Goal: Use online tool/utility: Utilize a website feature to perform a specific function

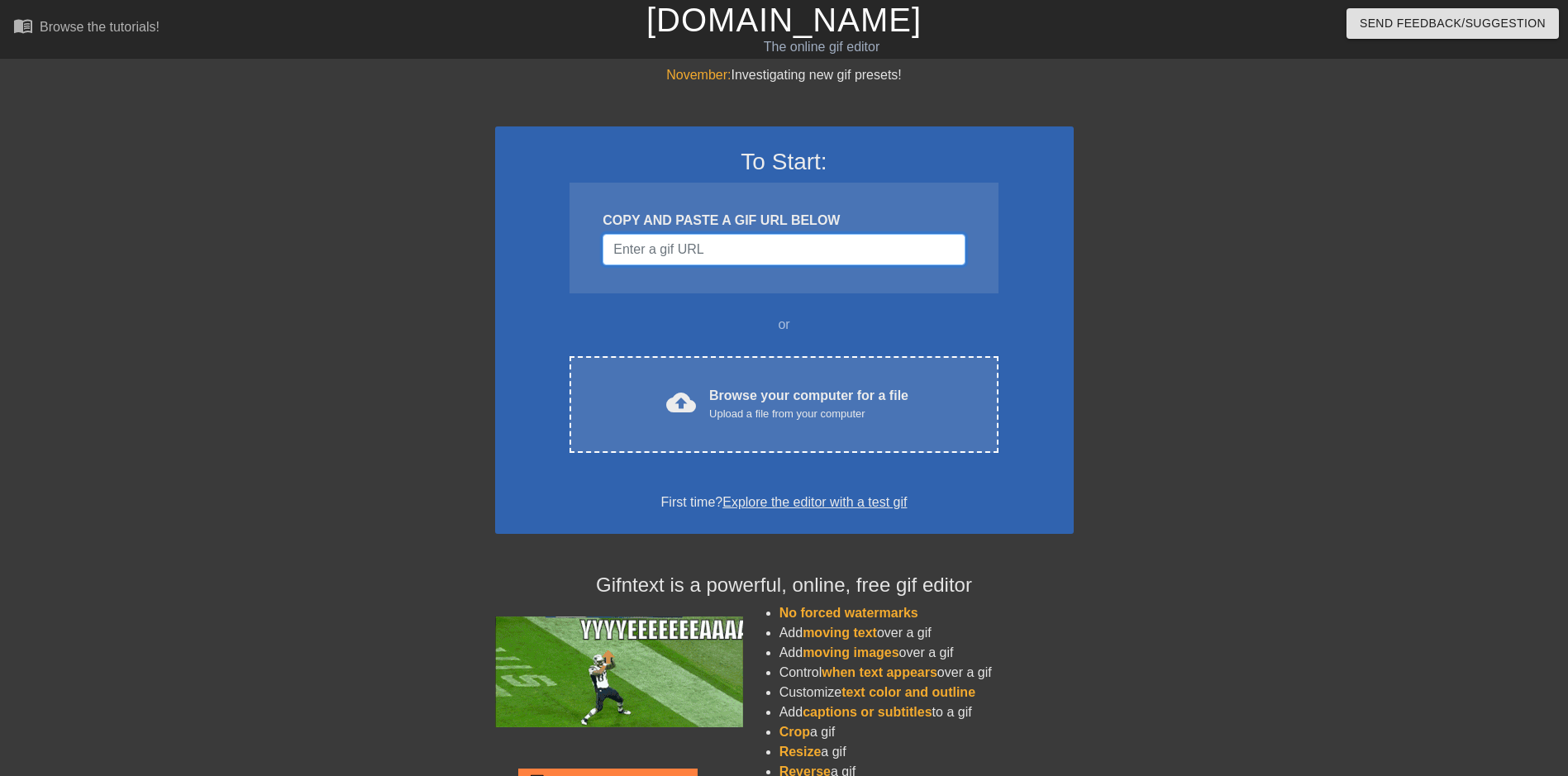
click at [670, 249] on input "Username" at bounding box center [784, 249] width 362 height 31
click at [771, 259] on input "Username" at bounding box center [784, 249] width 362 height 31
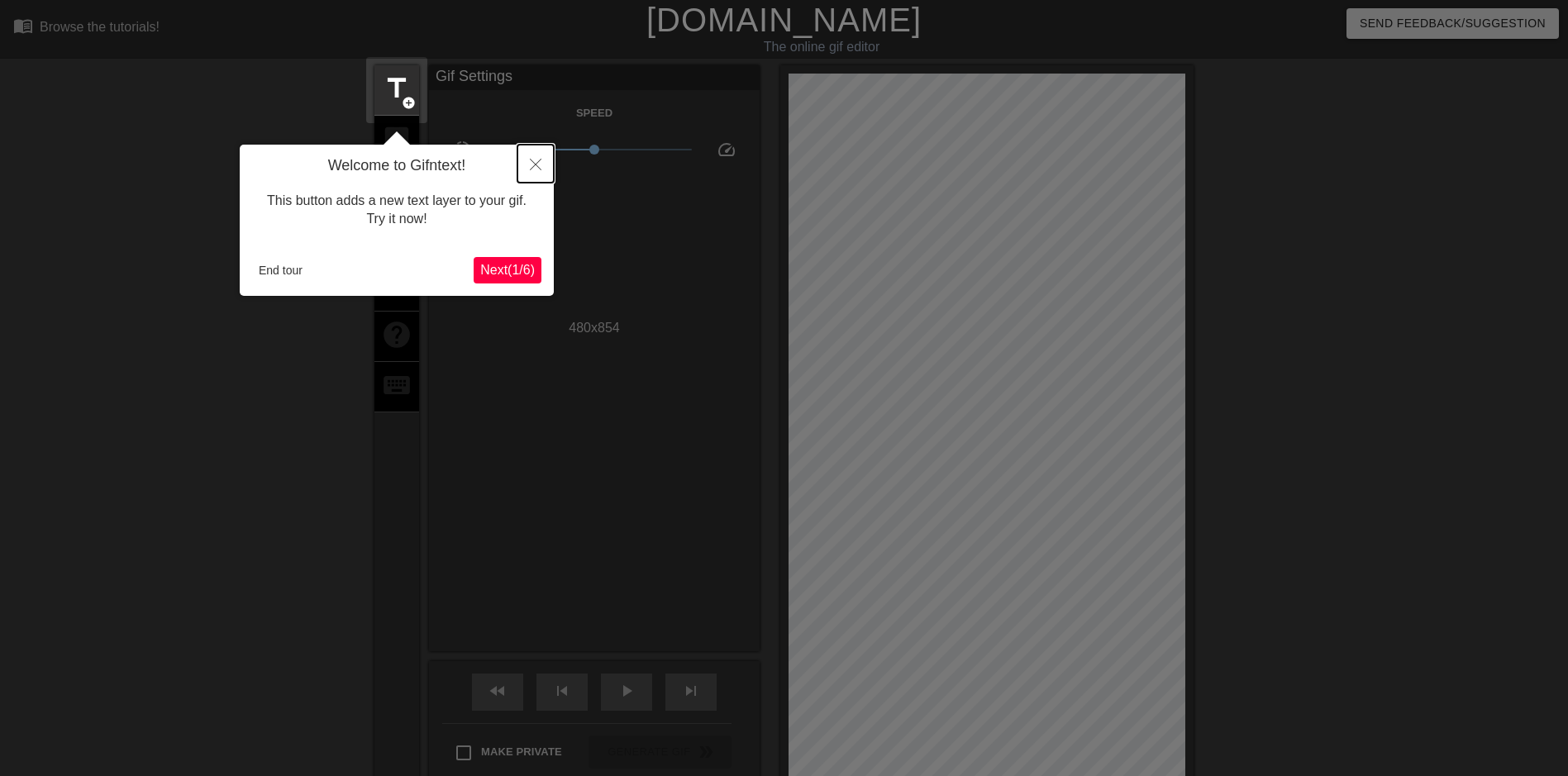
click at [542, 162] on button "Close" at bounding box center [536, 163] width 37 height 38
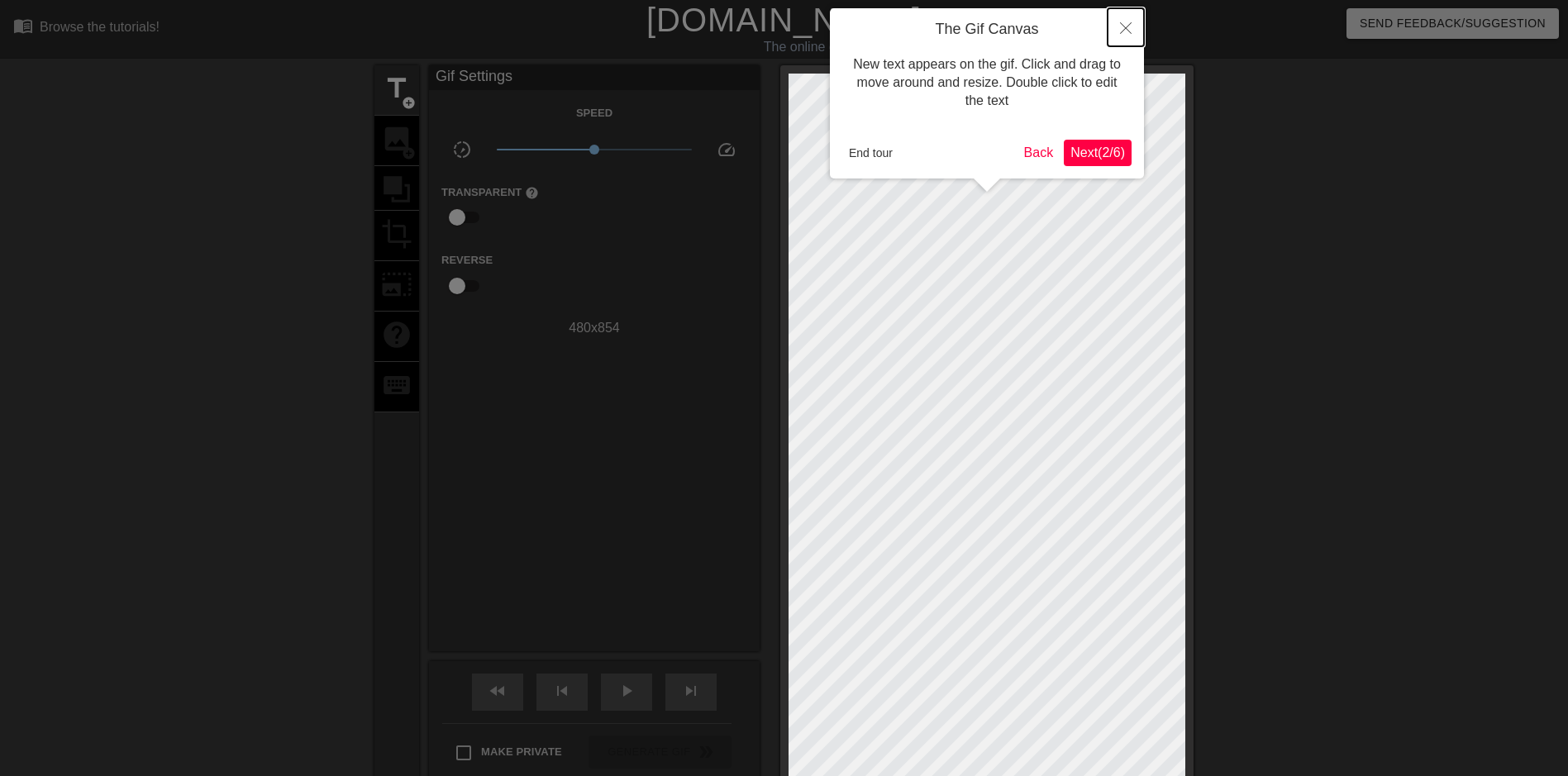
click at [1131, 35] on button "Close" at bounding box center [1126, 27] width 37 height 38
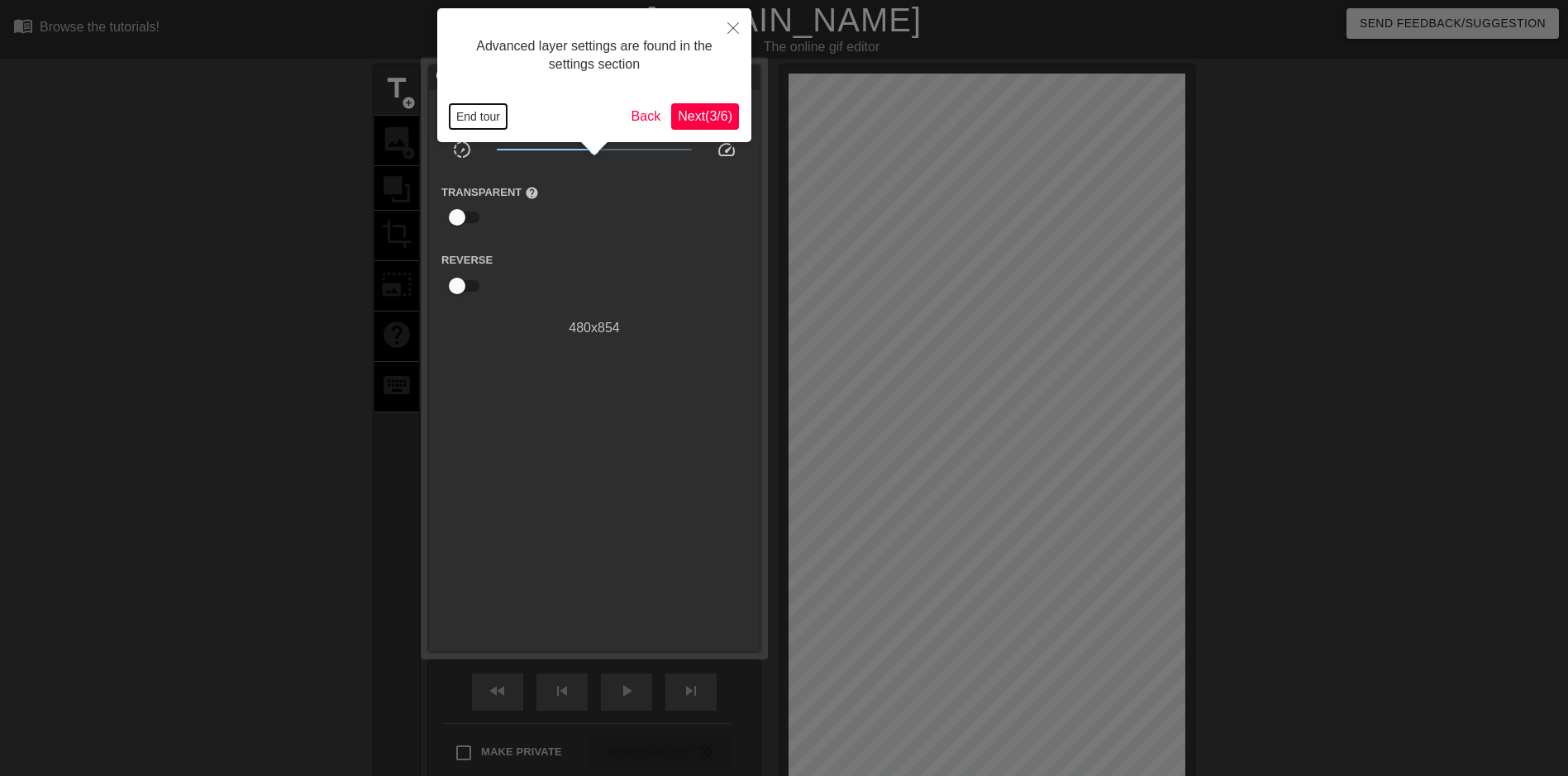
click at [476, 124] on button "End tour" at bounding box center [478, 116] width 57 height 25
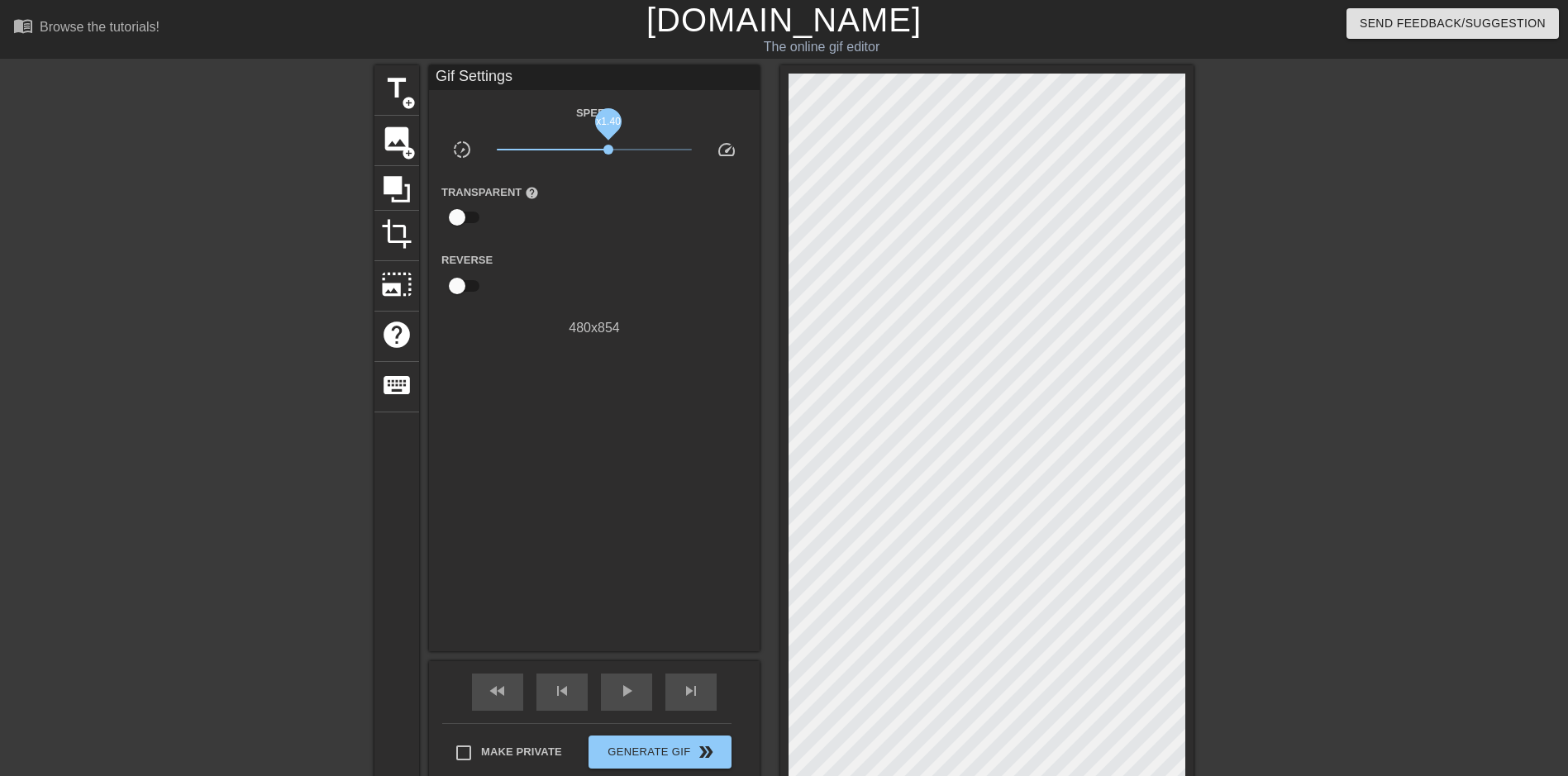
drag, startPoint x: 592, startPoint y: 149, endPoint x: 609, endPoint y: 147, distance: 17.1
click at [609, 147] on span "x1.40" at bounding box center [609, 149] width 10 height 10
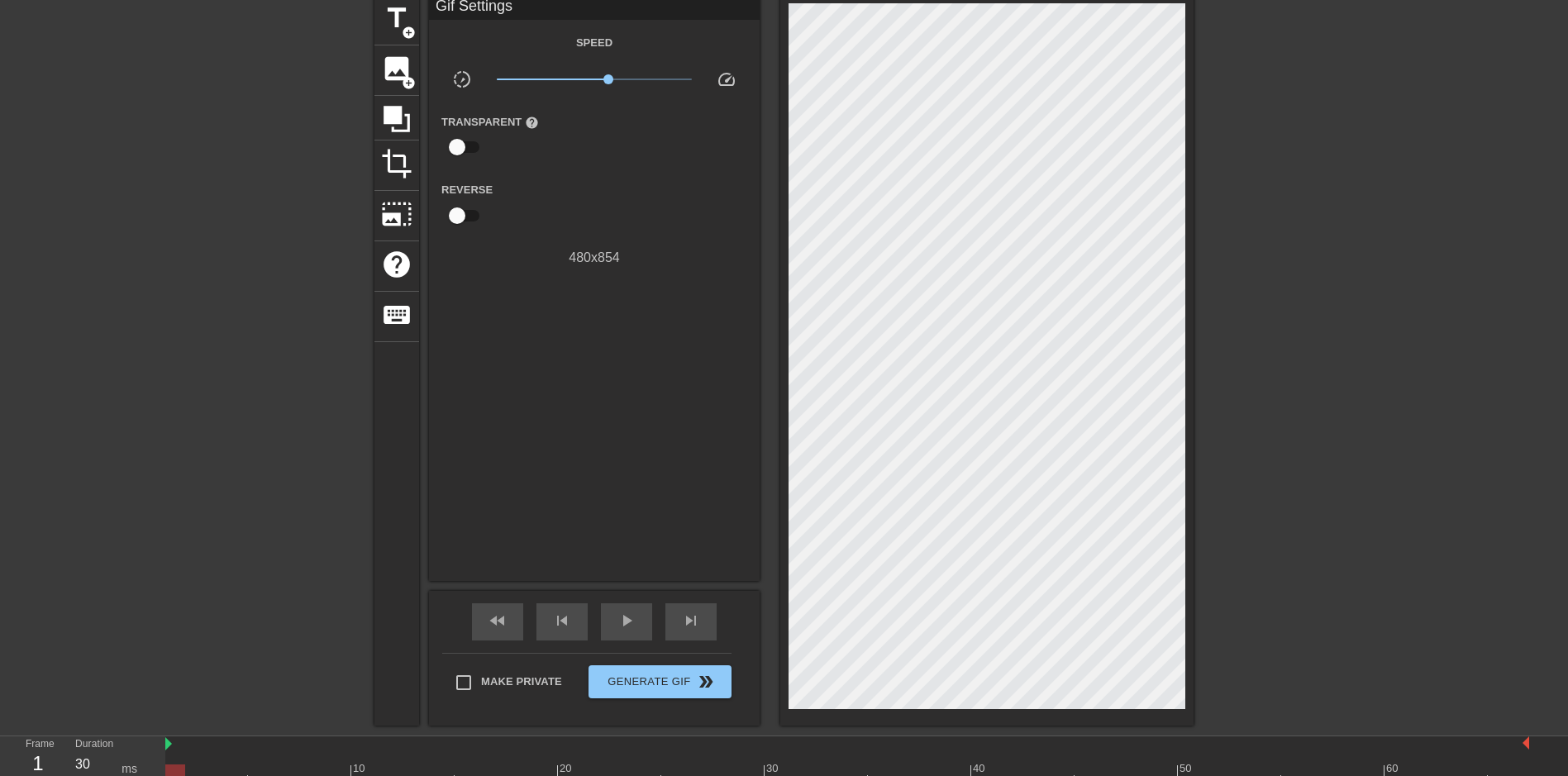
scroll to position [82, 0]
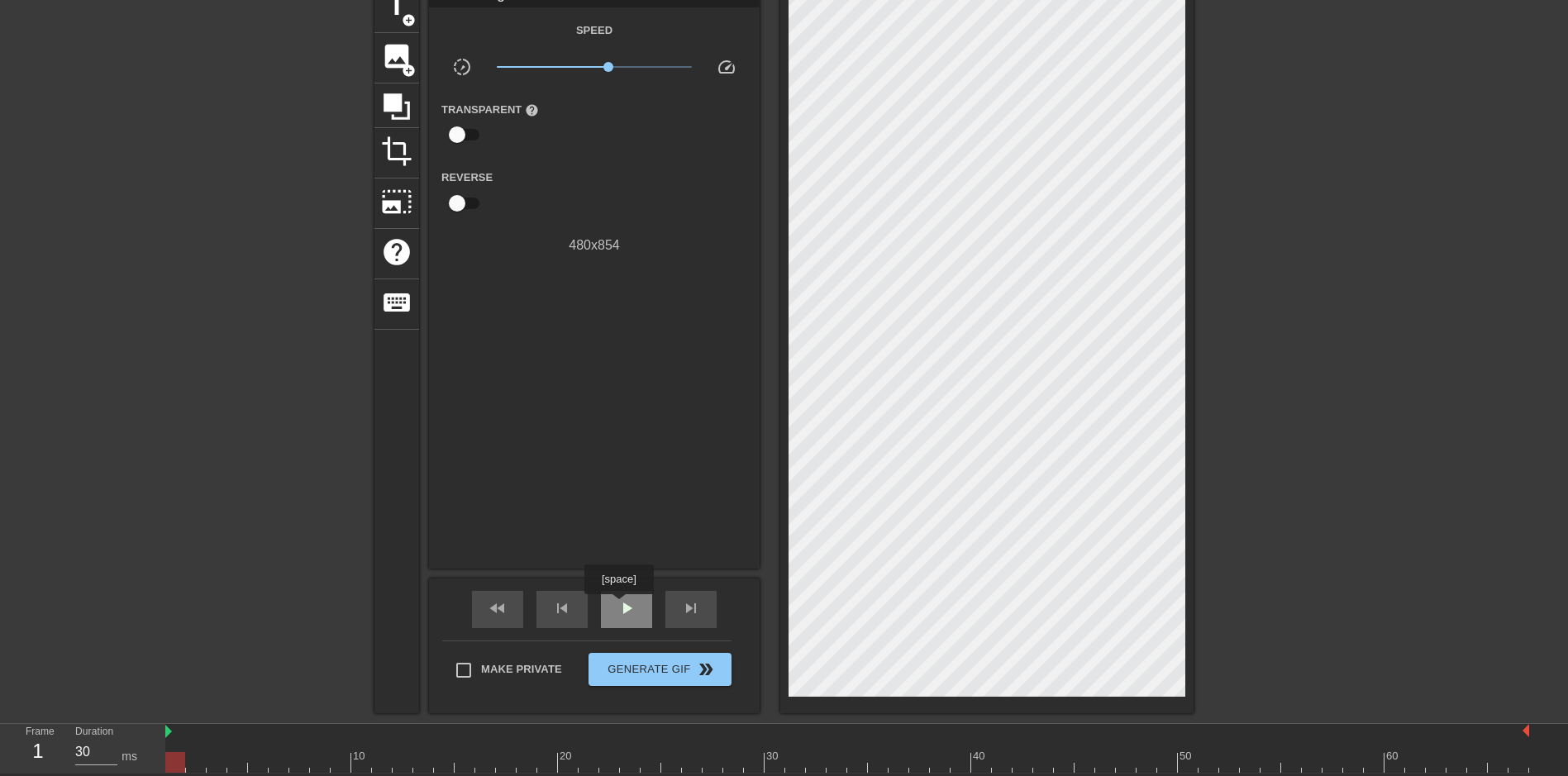
click at [618, 605] on span "play_arrow" at bounding box center [626, 607] width 19 height 19
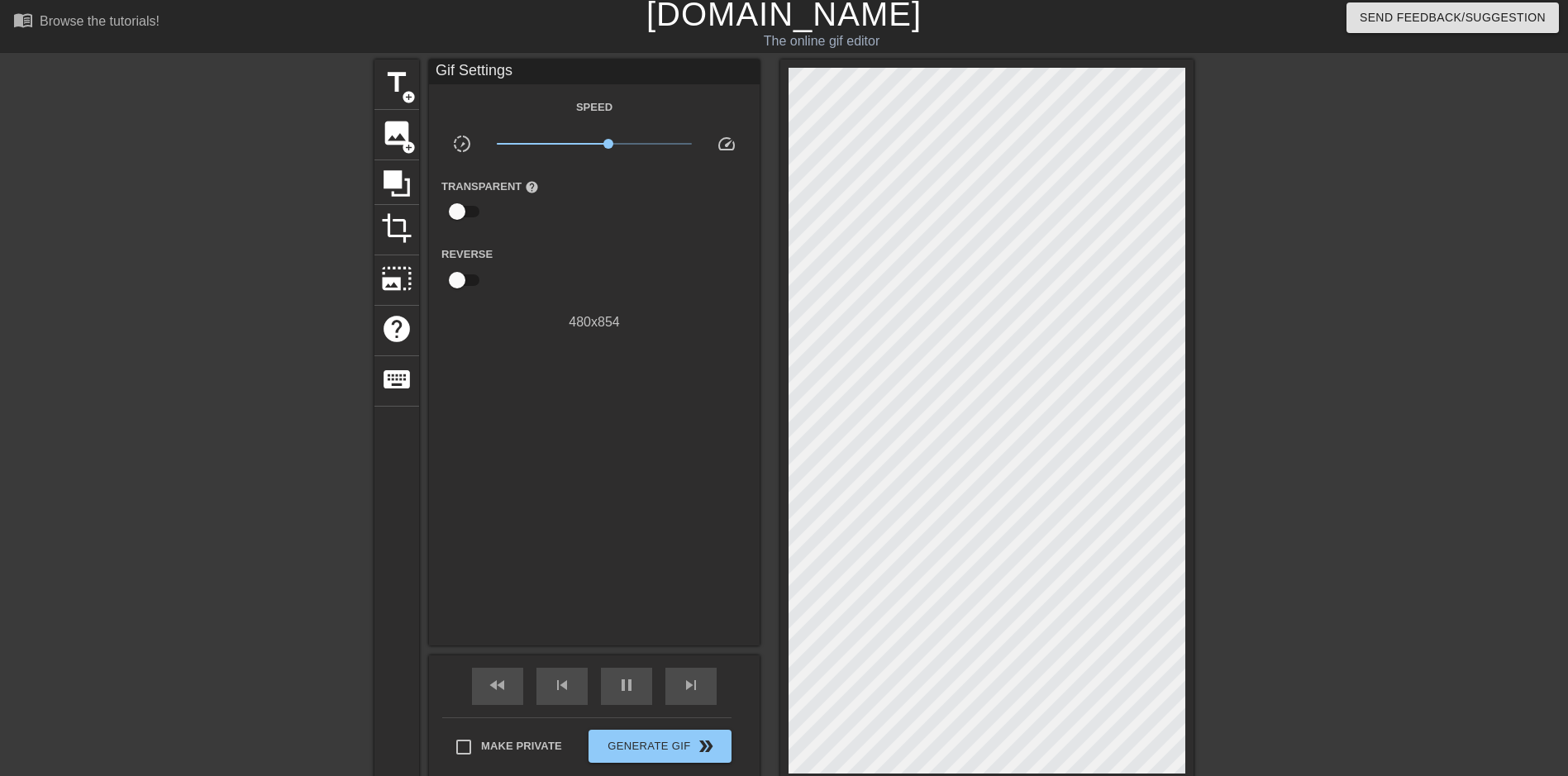
scroll to position [0, 0]
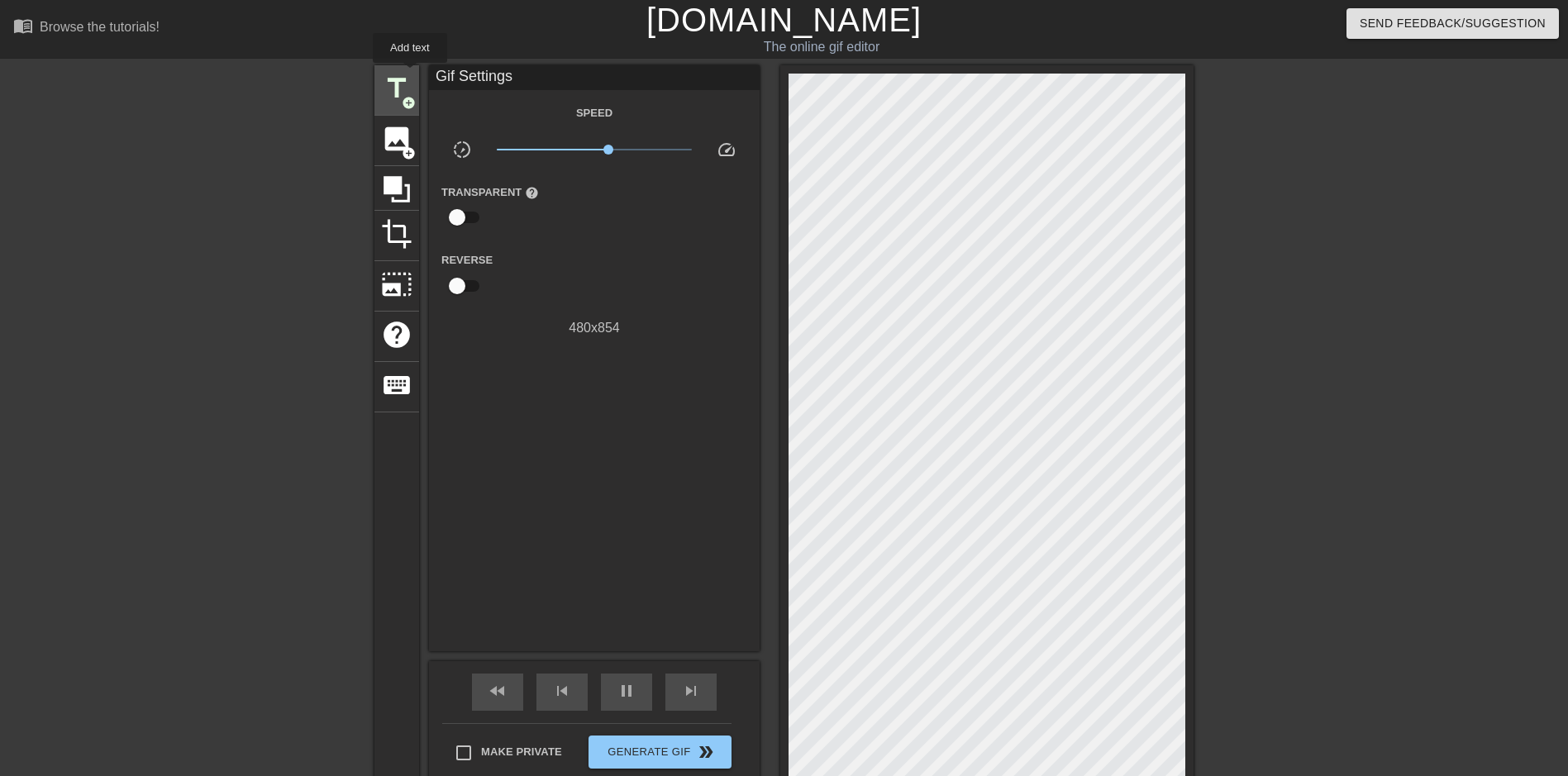
click at [410, 75] on span "title" at bounding box center [396, 88] width 31 height 31
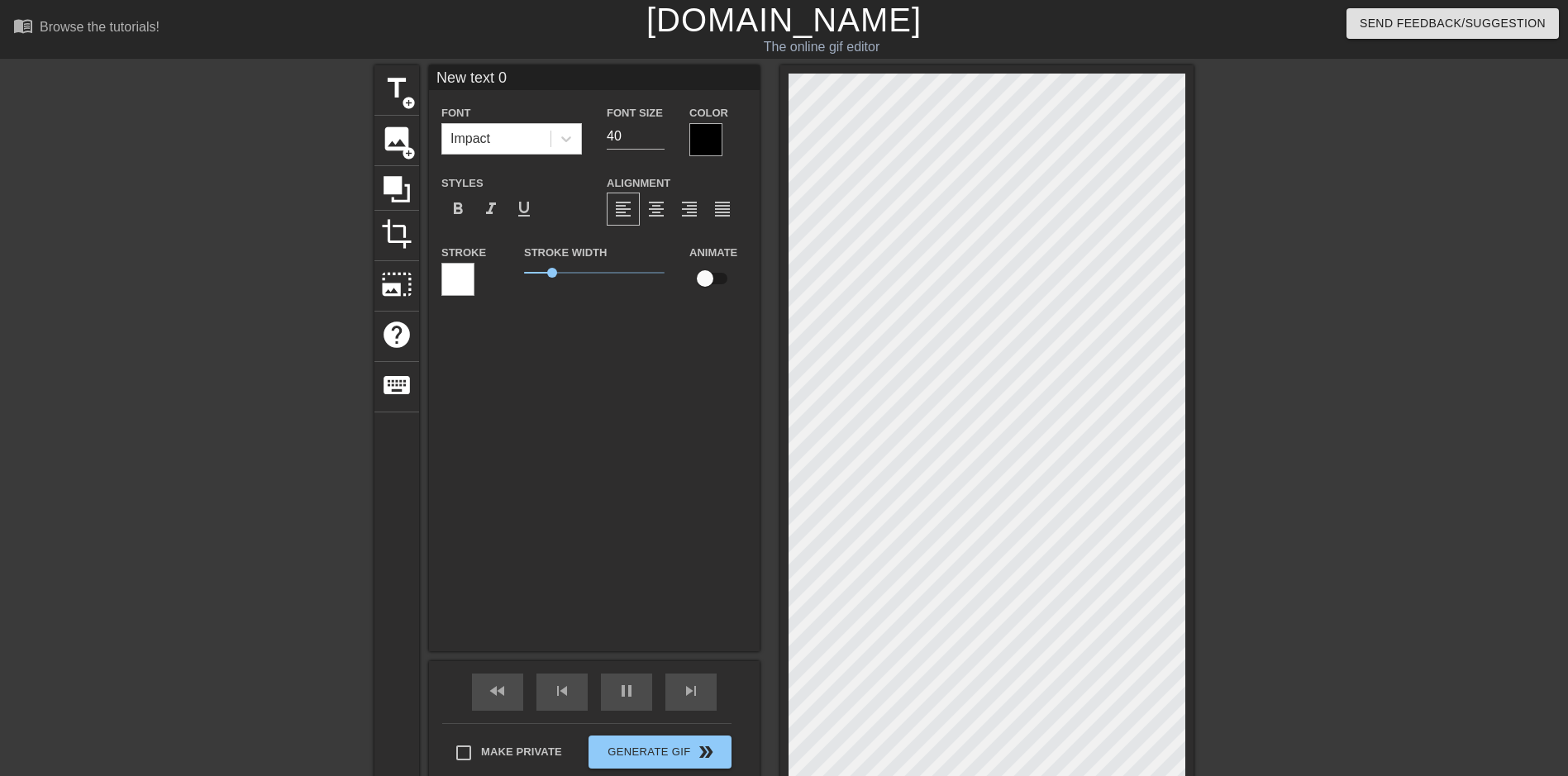
type input "30"
type input "I"
type textarea "I"
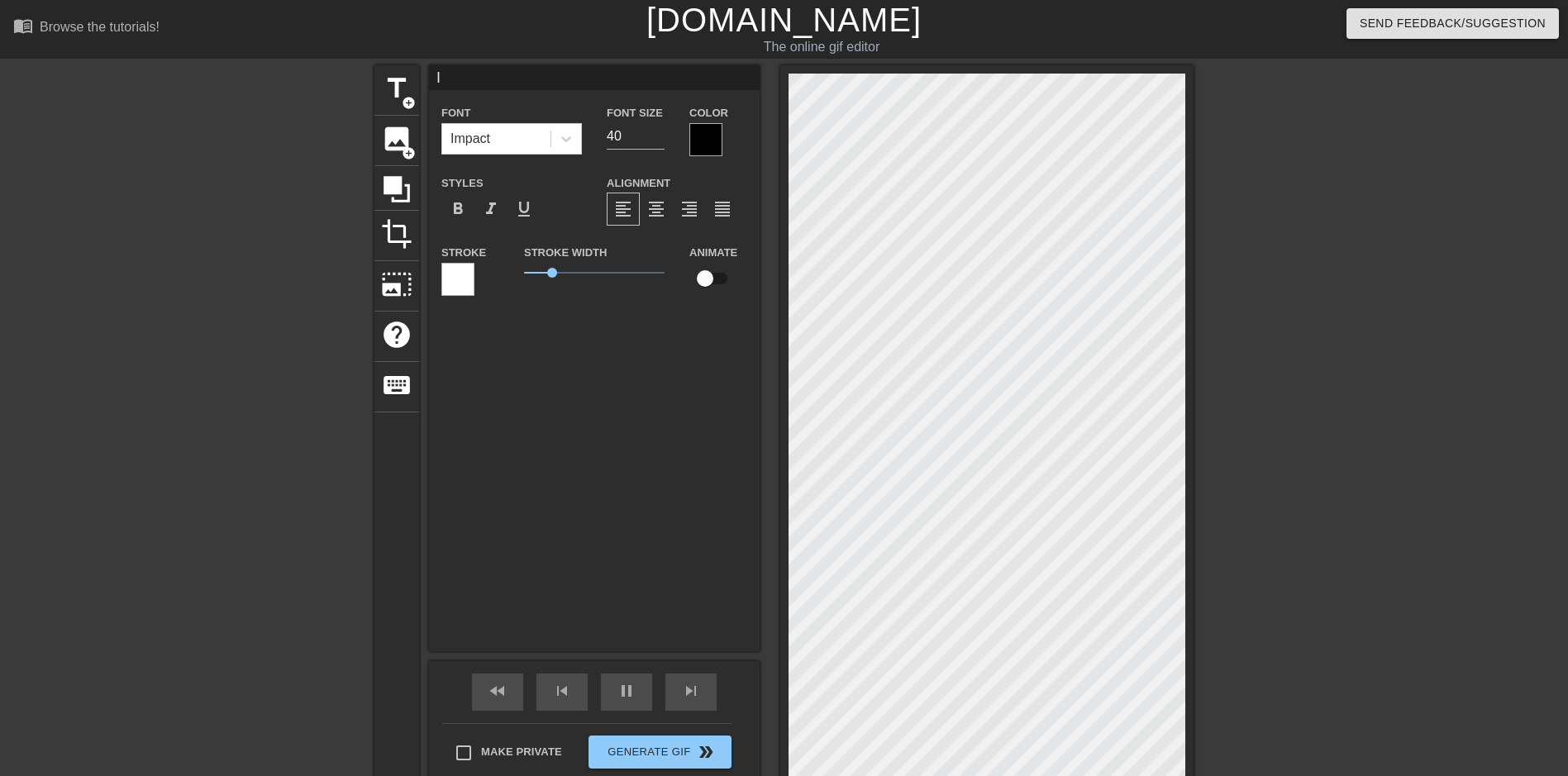
type input "I"
type textarea "I"
type input "I w"
type textarea "I w"
type input "30"
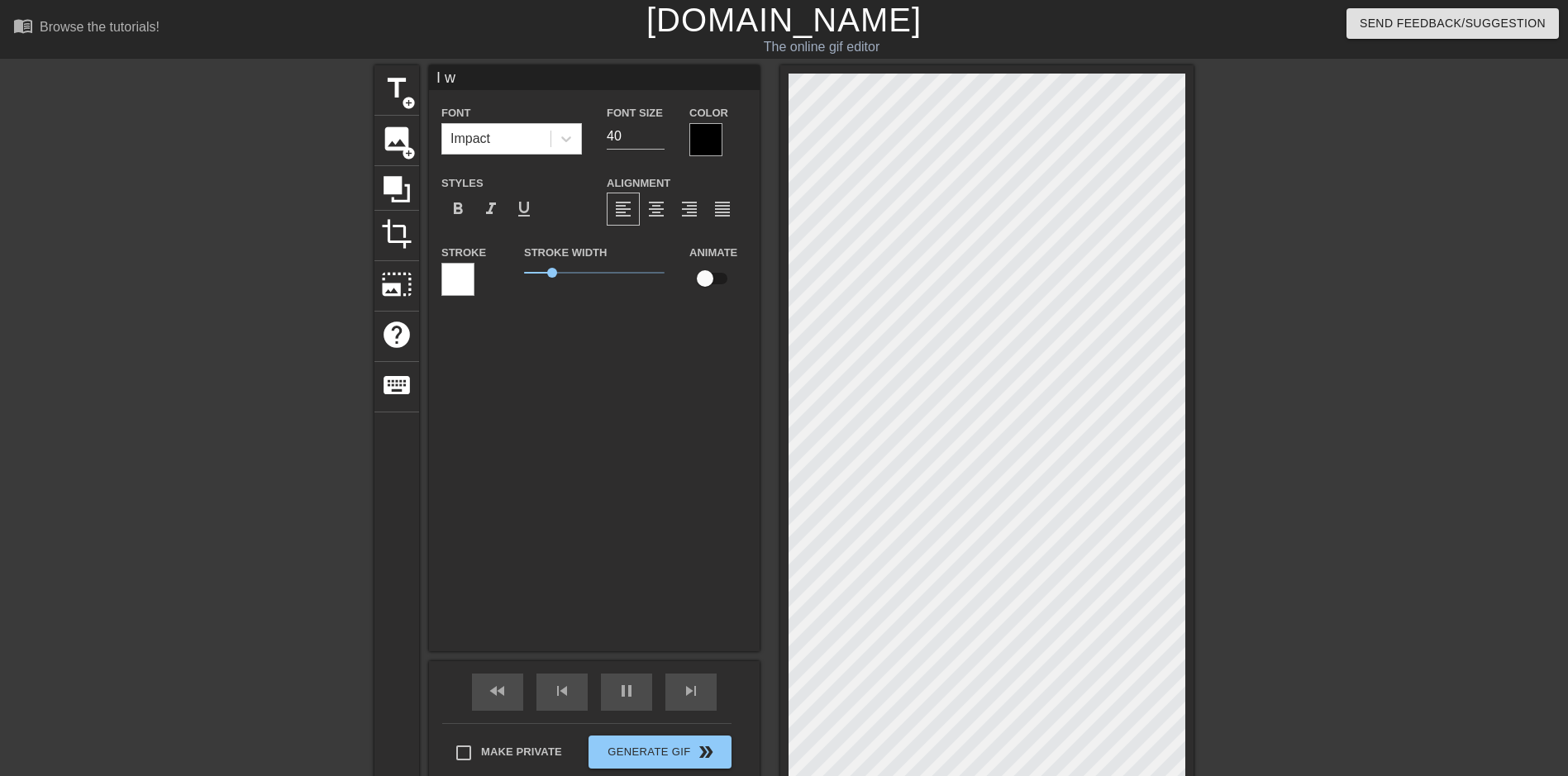
type input "I wa"
type textarea "I wa"
type input "I wan"
type textarea "I wan"
type input "30"
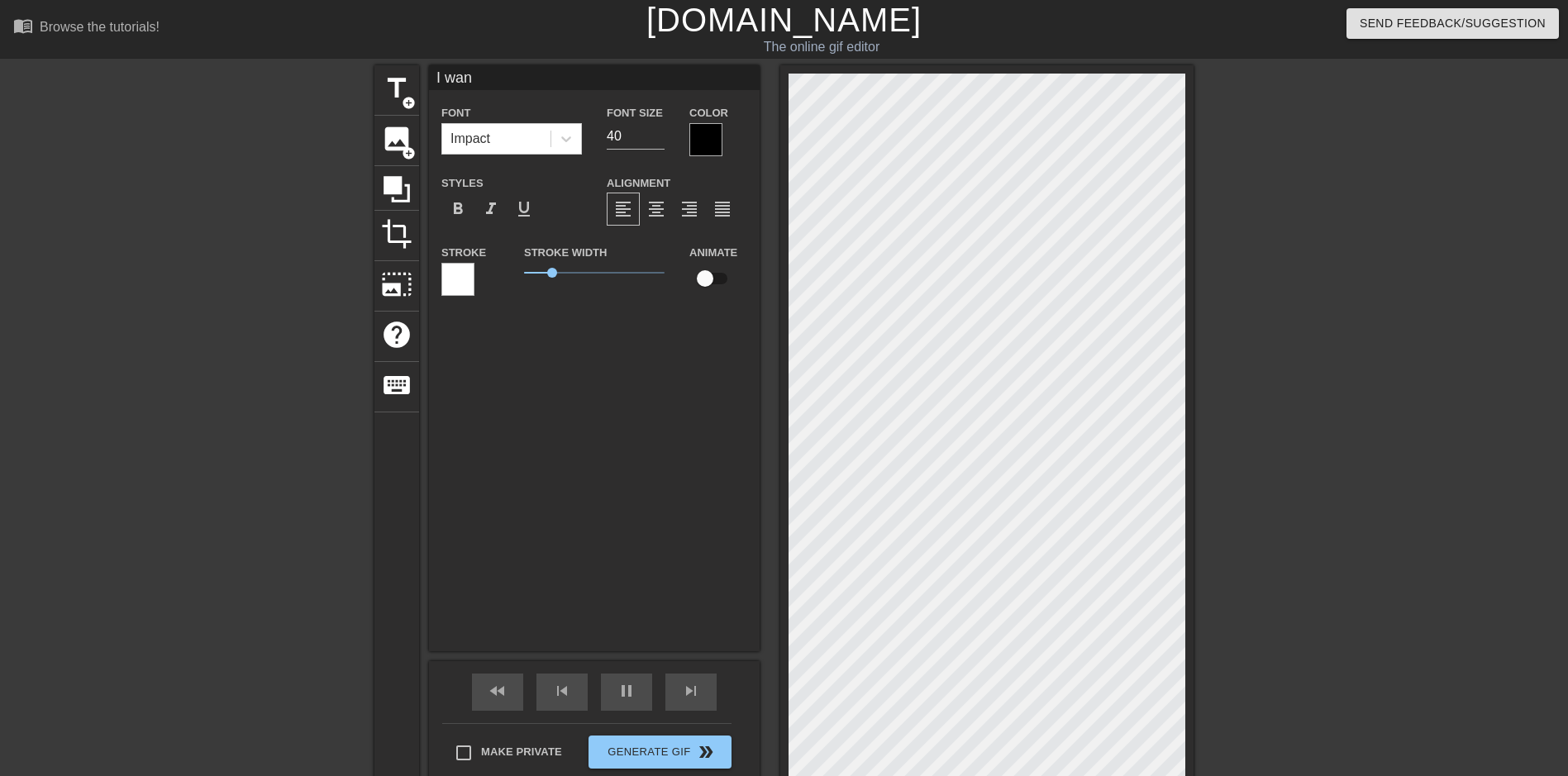
type input "I want"
type textarea "I want"
type input "I want"
type textarea "I want"
type input "I want y"
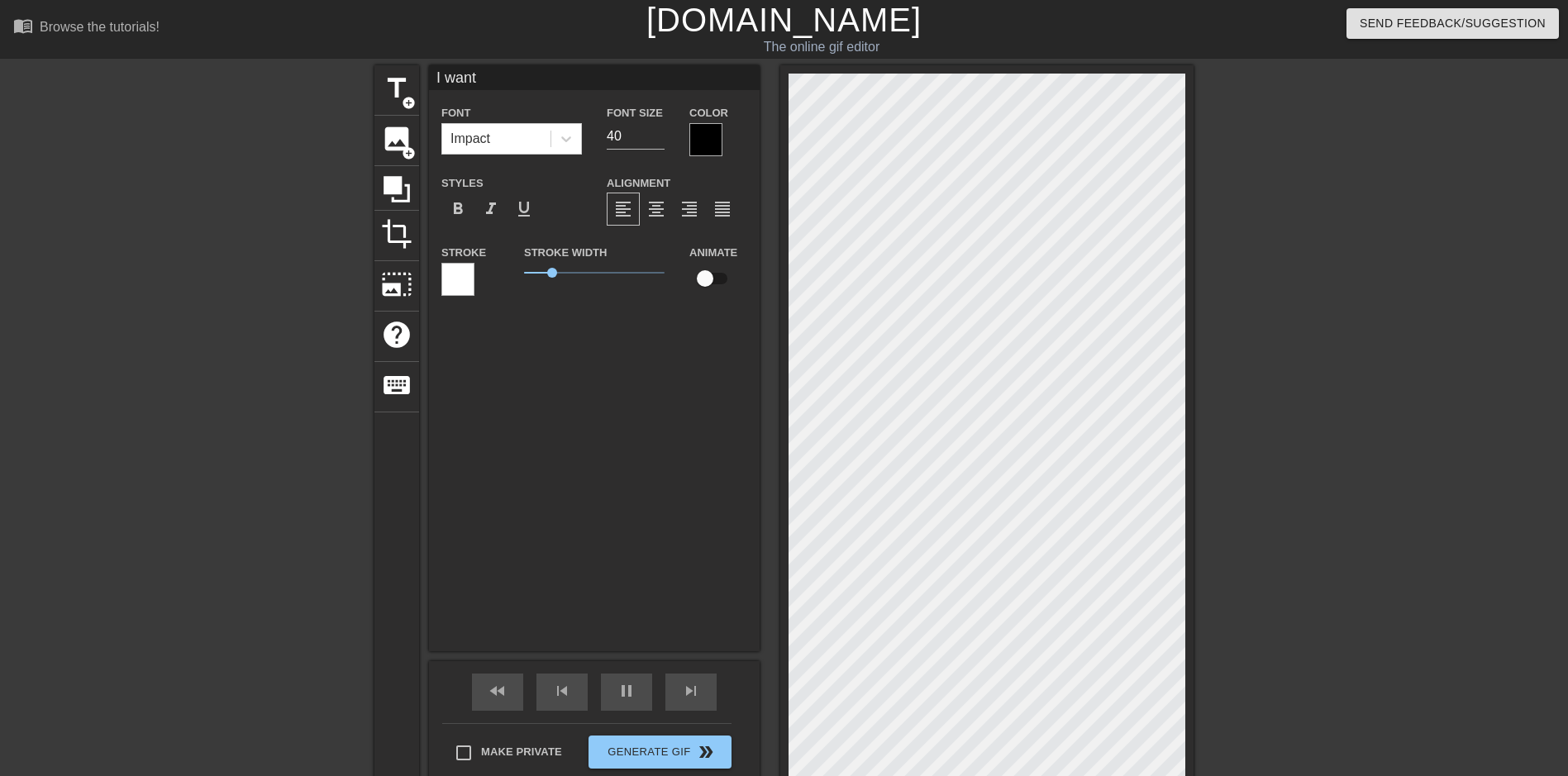
type textarea "I want y"
type input "I want yo"
type textarea "I want yo"
type input "I want you"
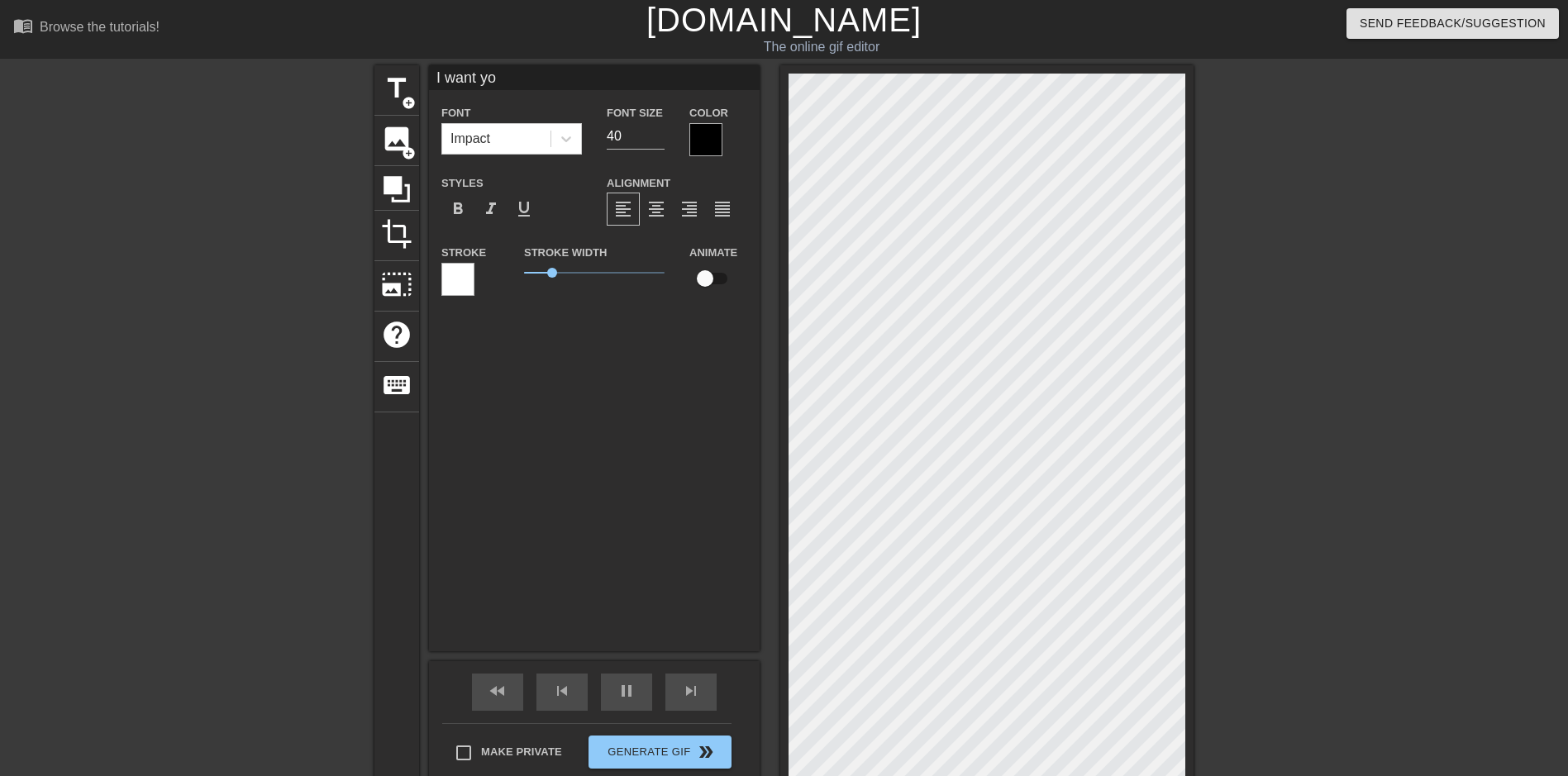
type textarea "I want you"
type input "40"
type textarea "I want you"
type input "30"
type input "I want you t"
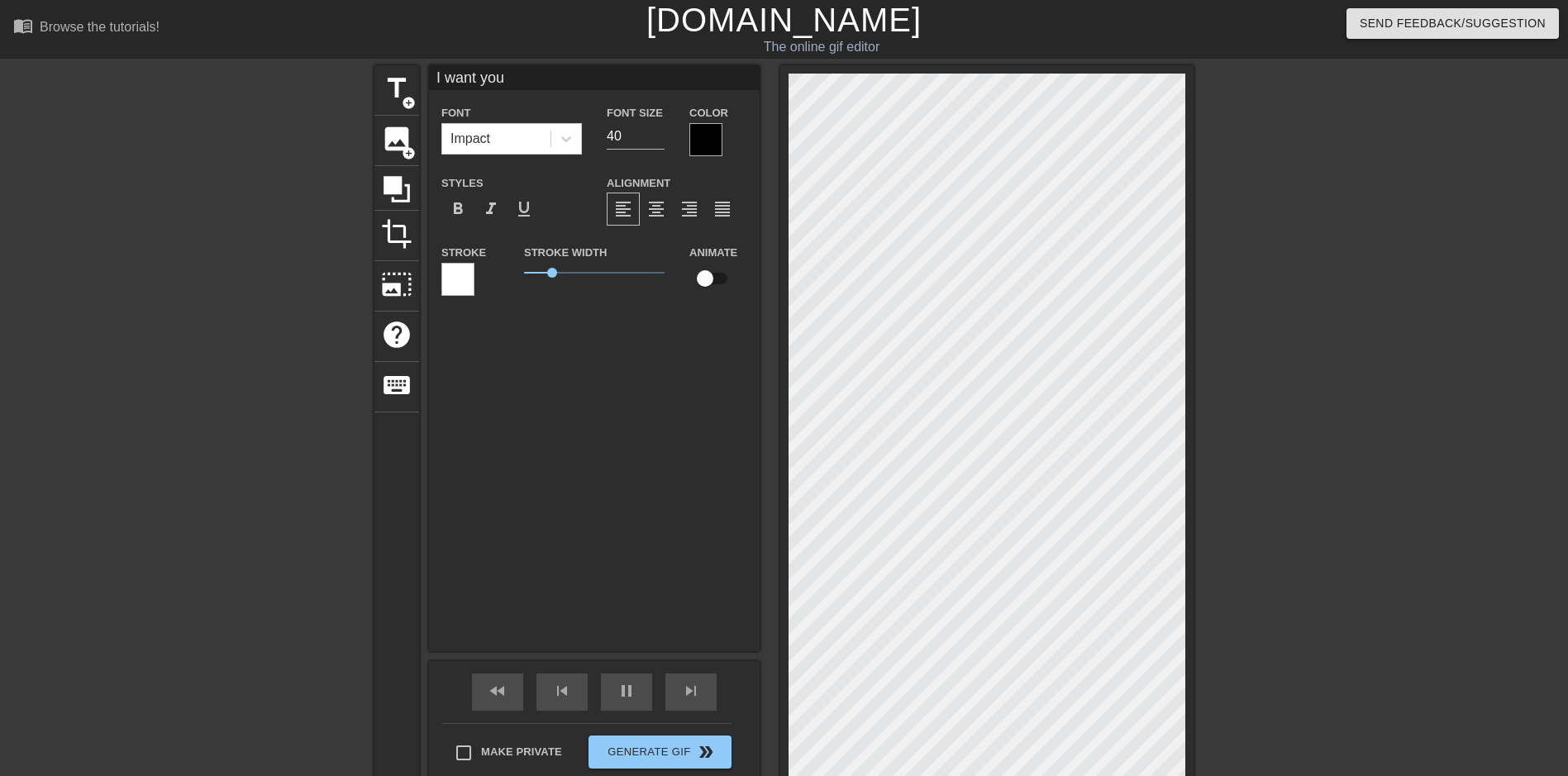
type textarea "I want you t"
type input "30"
type input "I want you to"
type textarea "I want you to"
type input "I want you to"
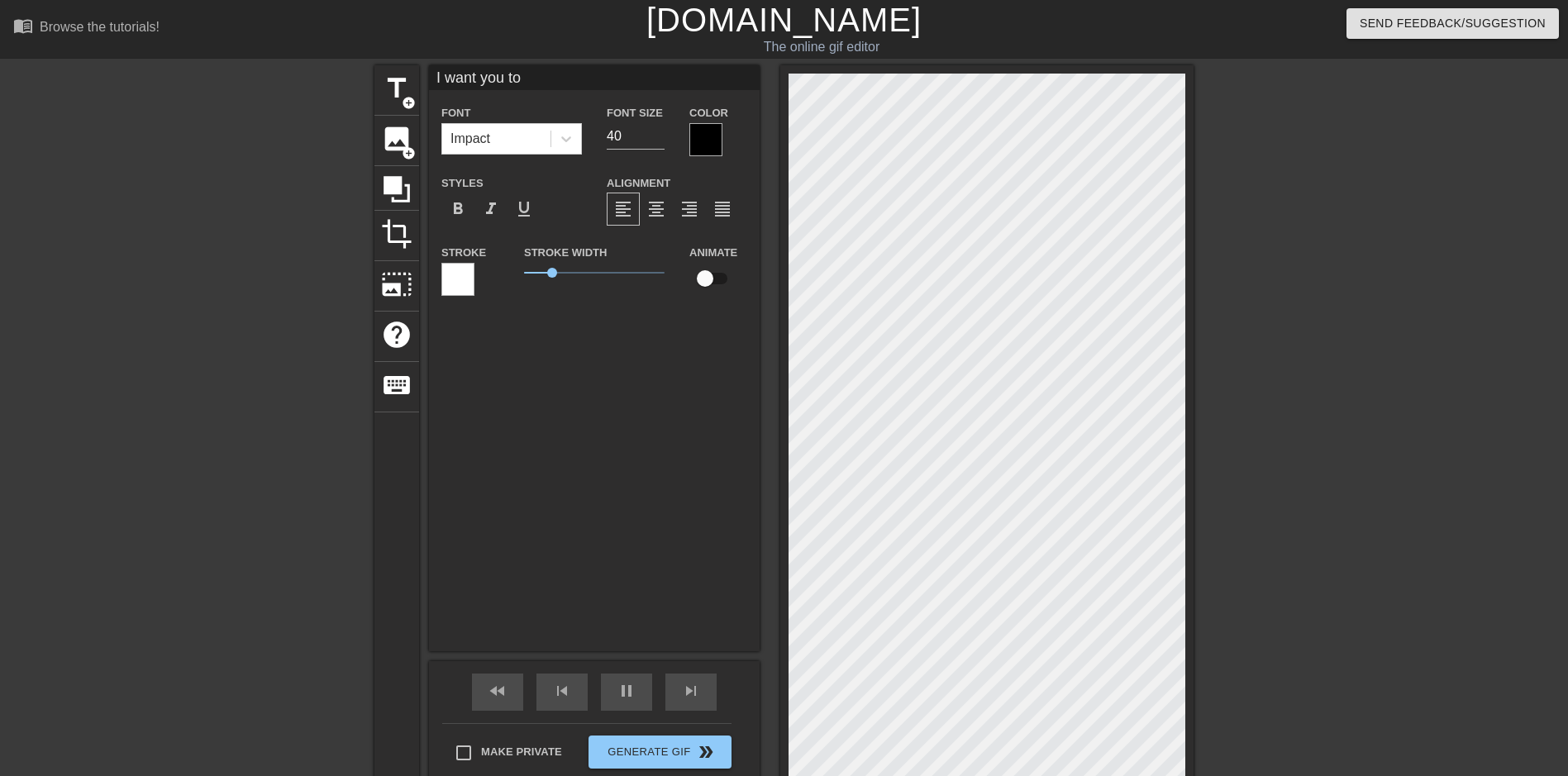
type textarea "I want you to"
type input "I want you to f"
type textarea "I want you to f"
type input "I want you to fe"
type textarea "I want you to fe"
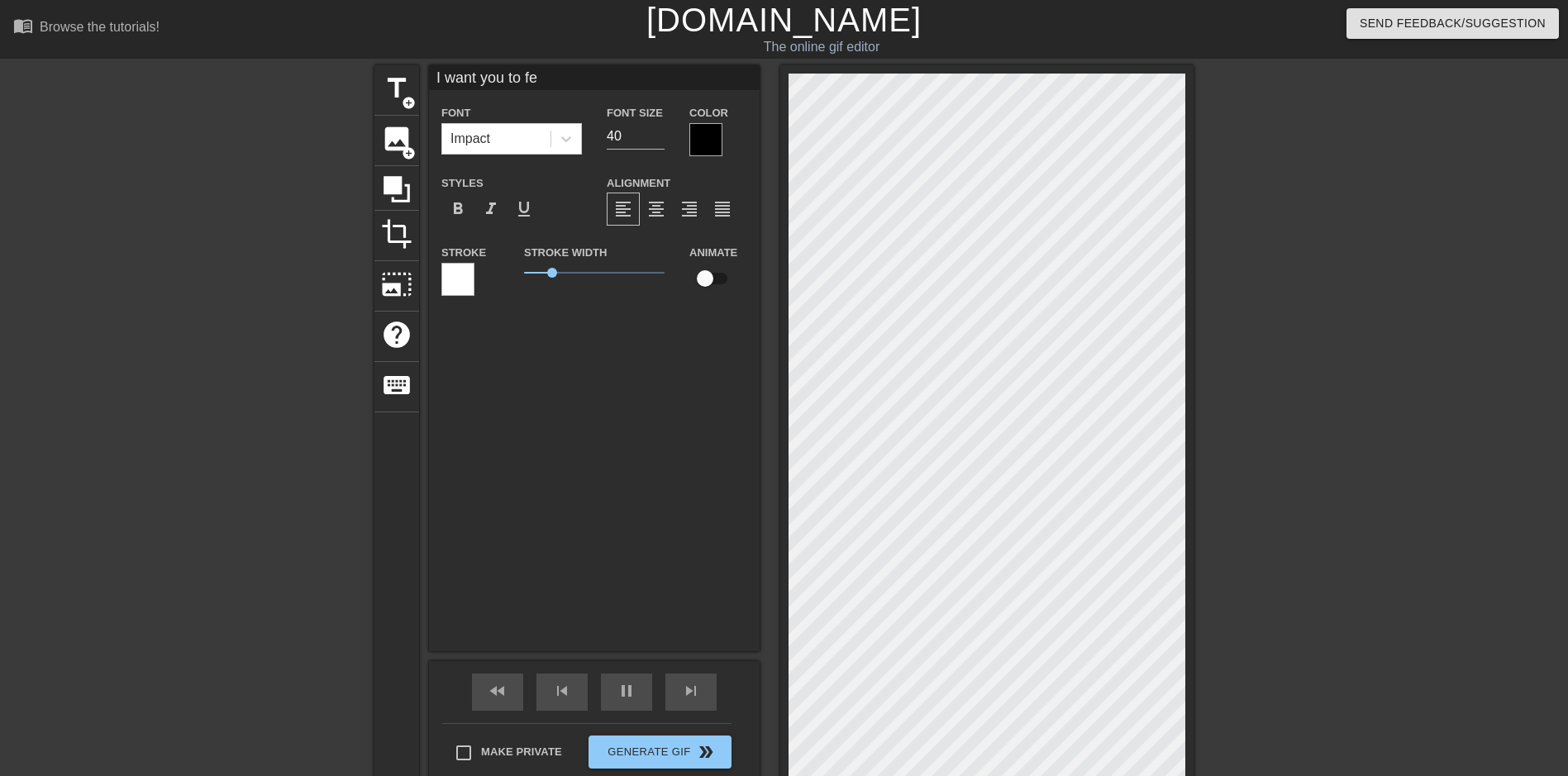
type input "30"
type input "I want you to fee"
type textarea "I want you to fee"
type input "I want you to feel"
type textarea "I want you to feel"
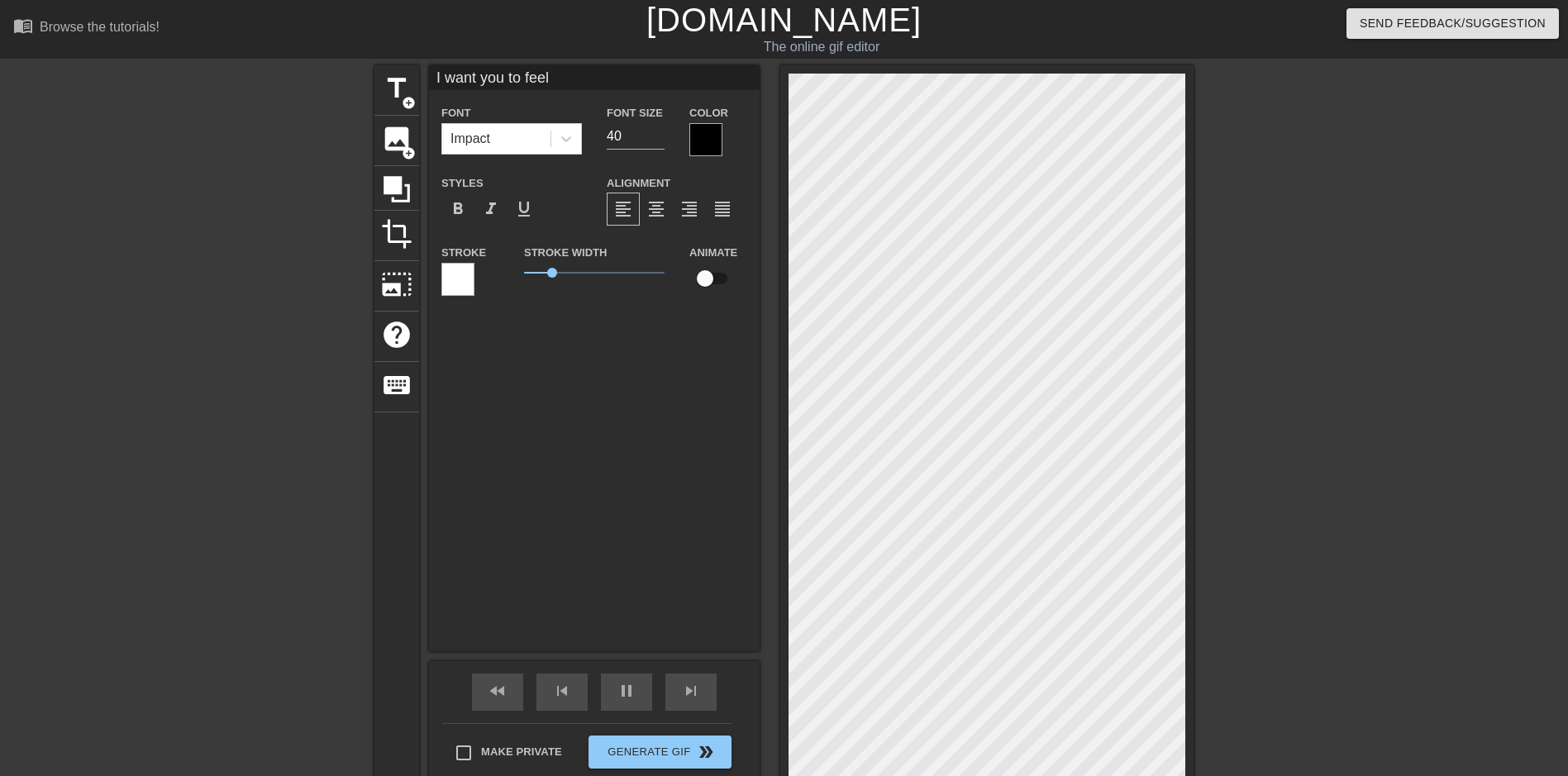
type input "I want you to feel"
type textarea "I want you to feel"
type input "I want you to feel g"
type textarea "I want you to feel g"
type input "I want you to feel go"
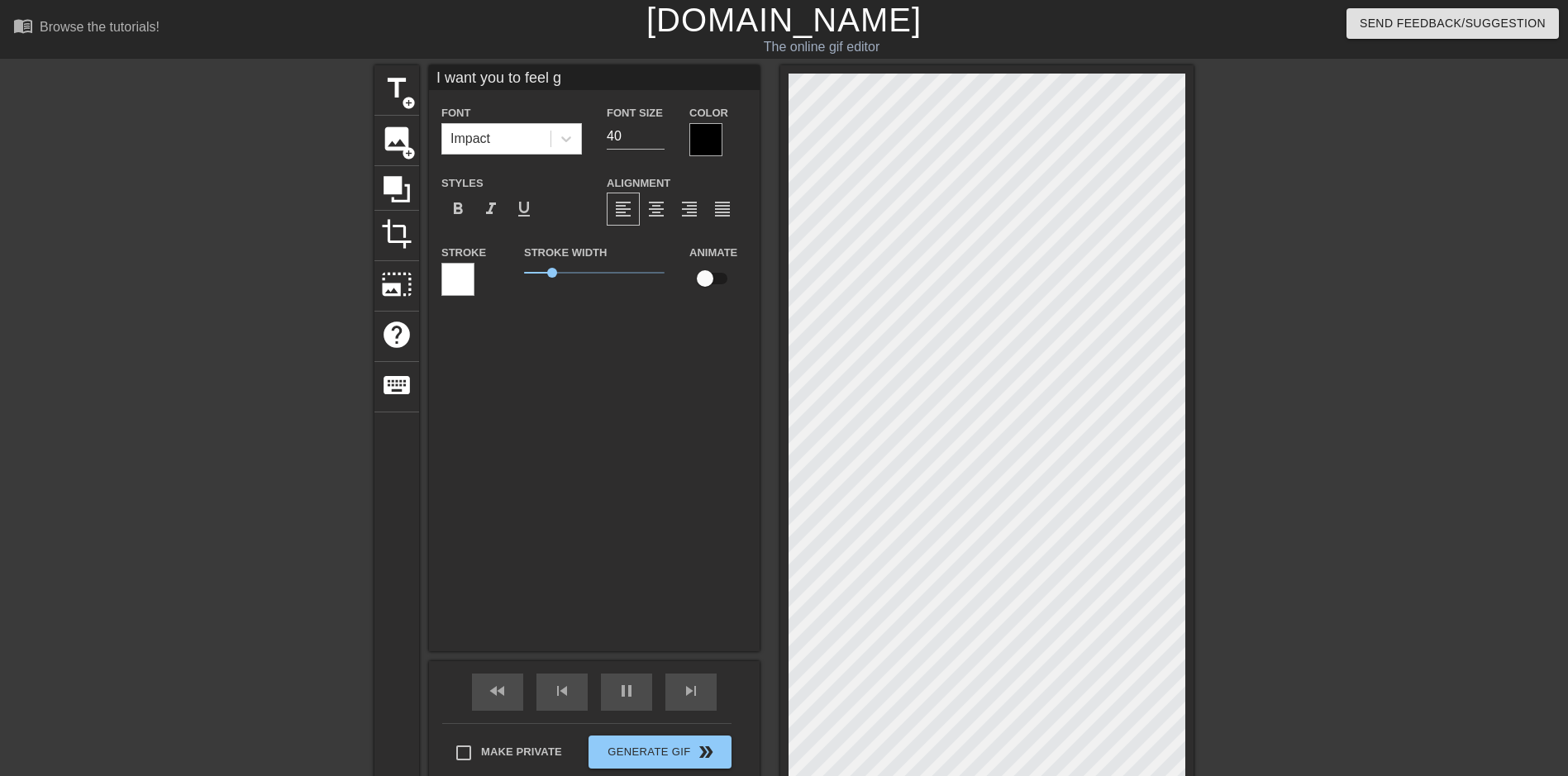
type textarea "I want you to feel go"
type input "40"
type input "I want you to feel goo"
type textarea "I want you to feel goo"
type input "30"
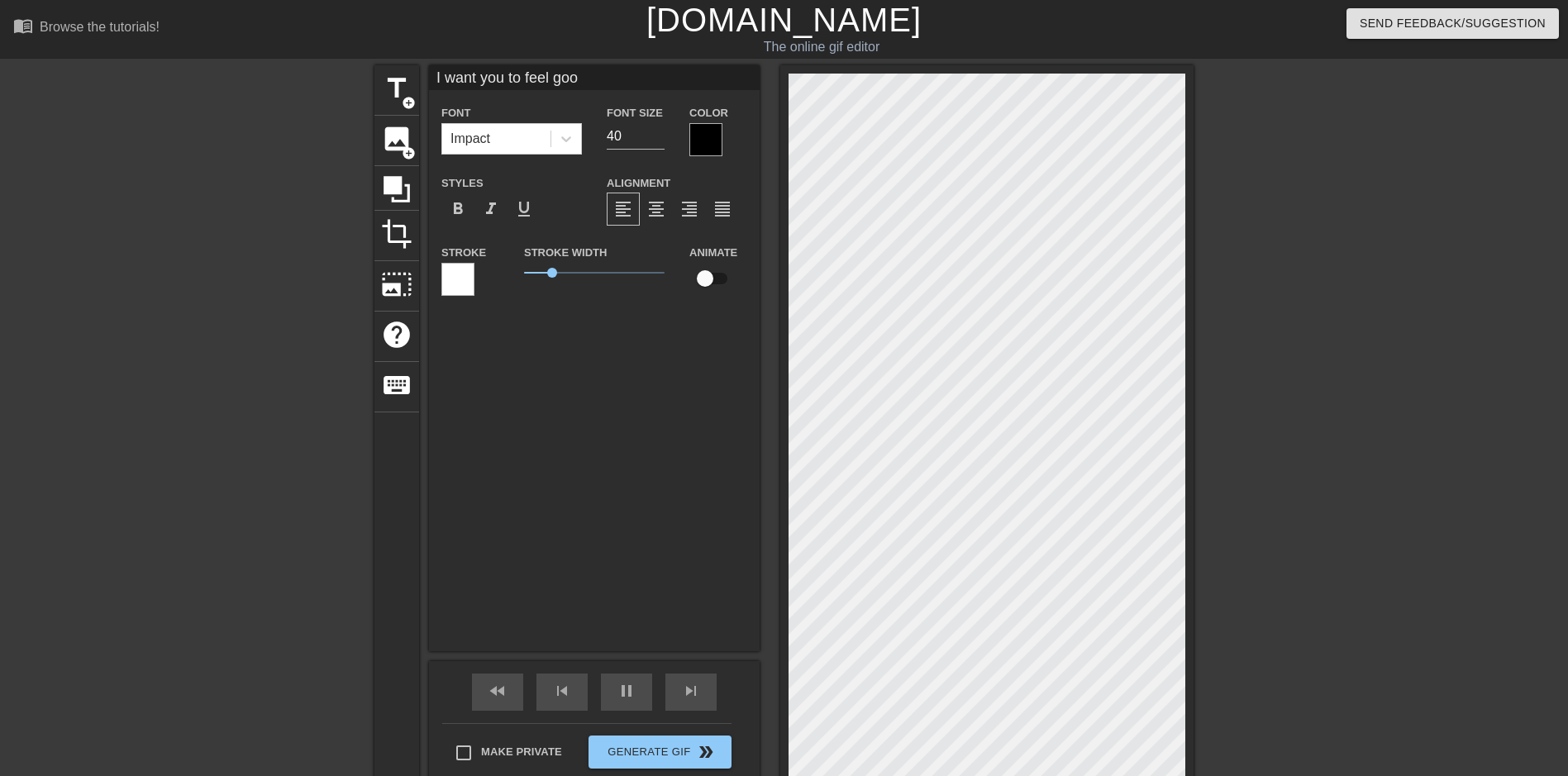
type input "I want you to feel good"
type textarea "I want you to feel good"
type input "30"
type textarea "I want you to feel good"
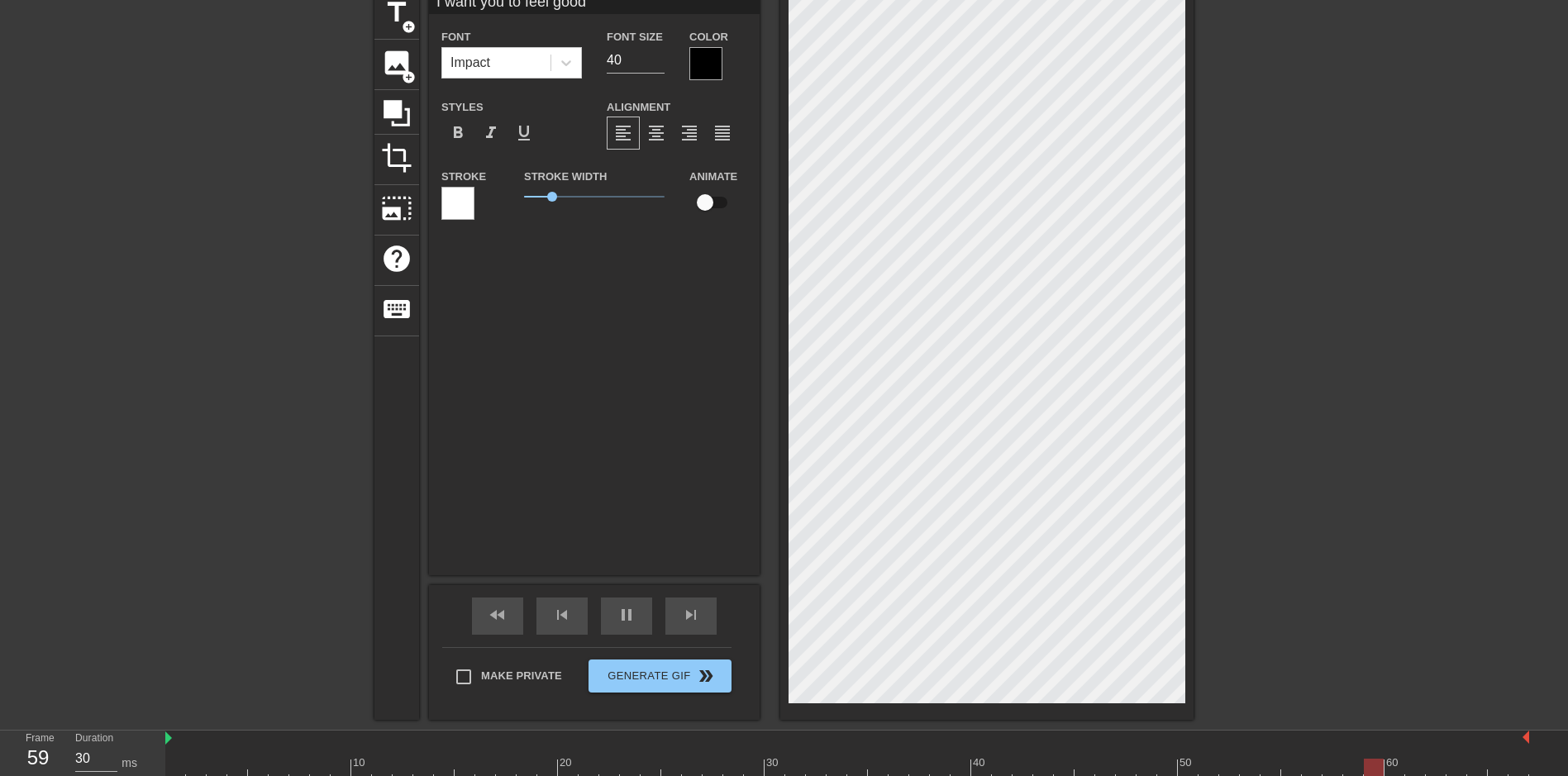
scroll to position [82, 0]
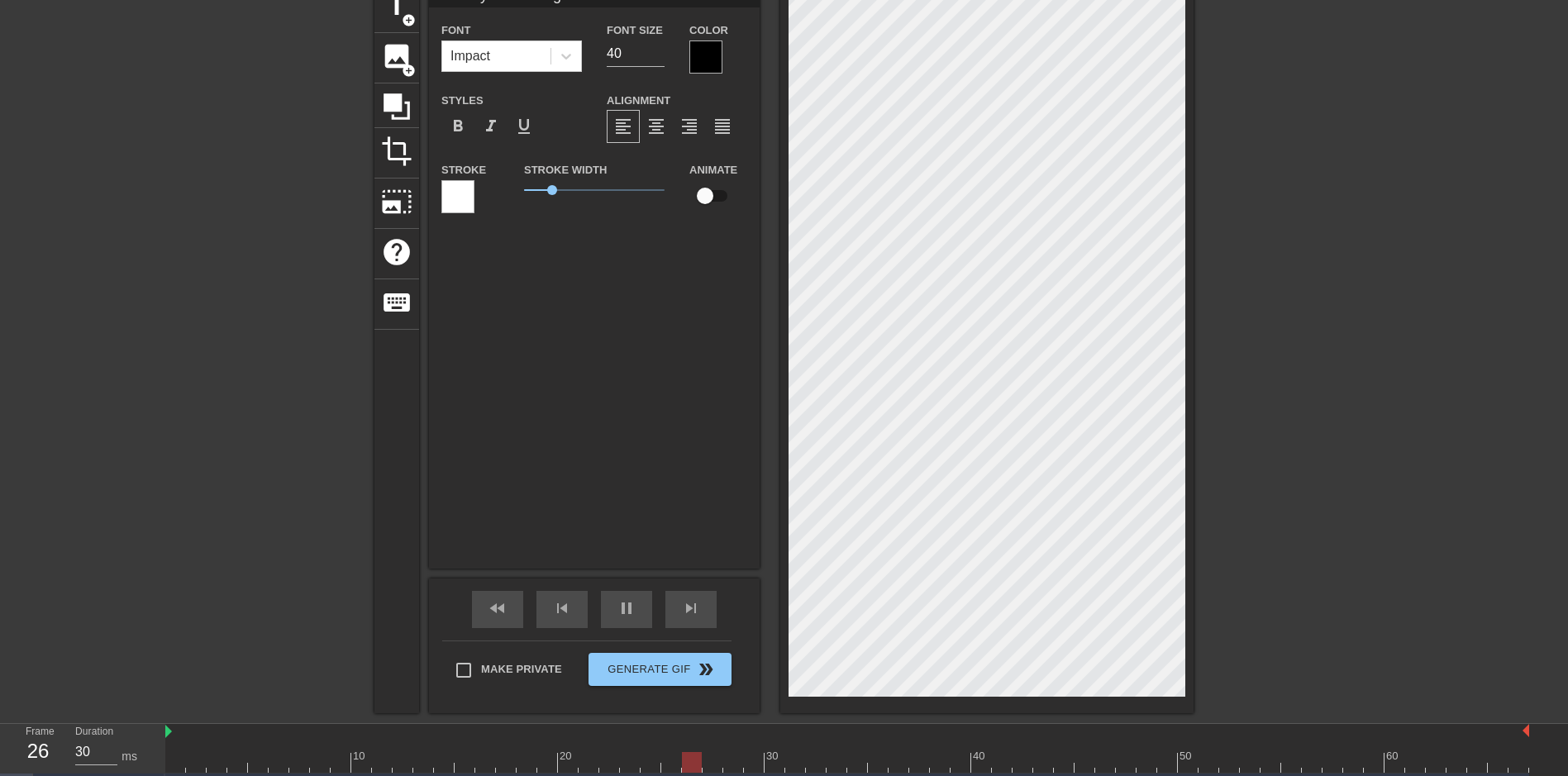
click at [458, 191] on div at bounding box center [457, 197] width 33 height 33
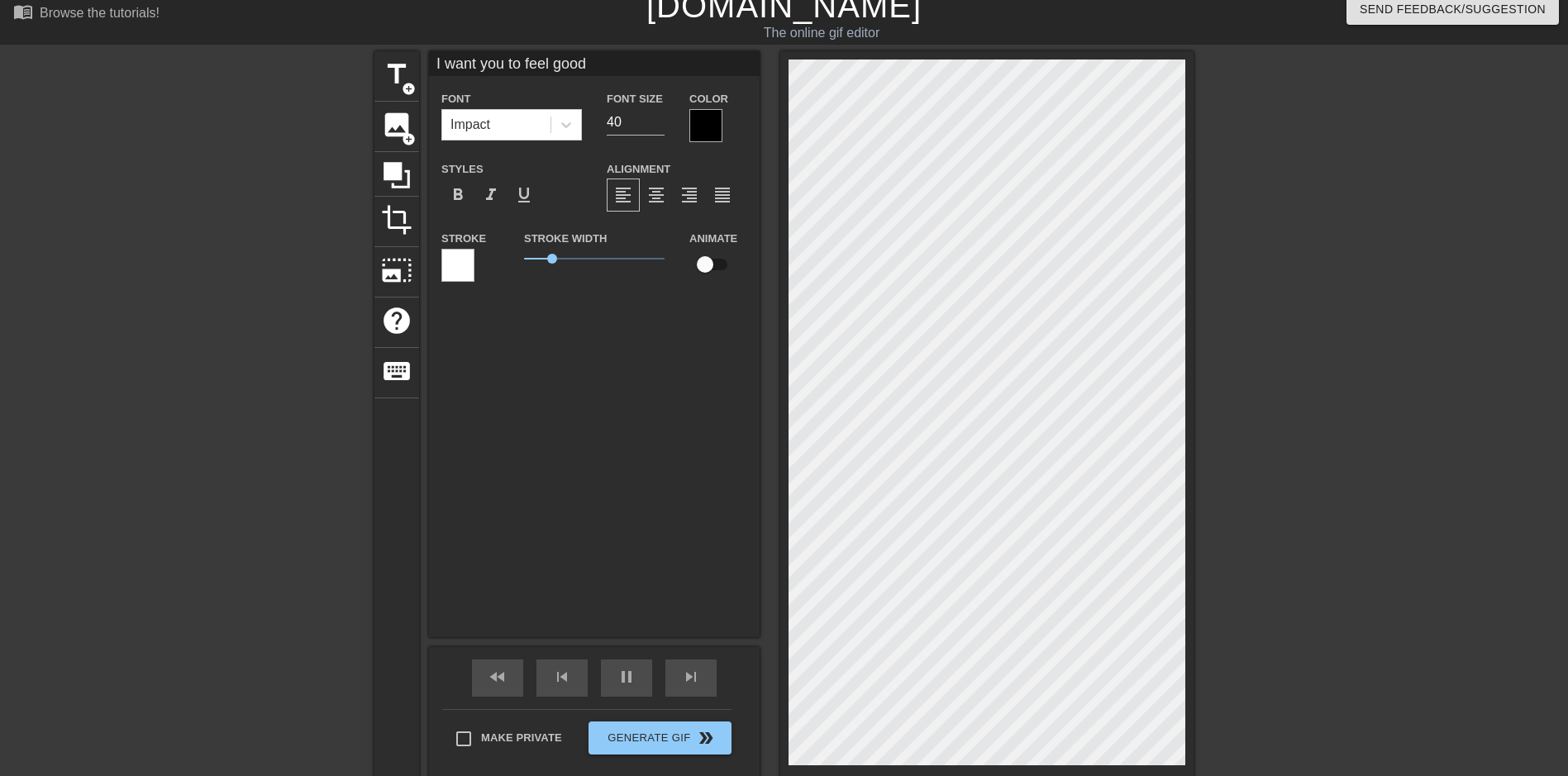
scroll to position [0, 0]
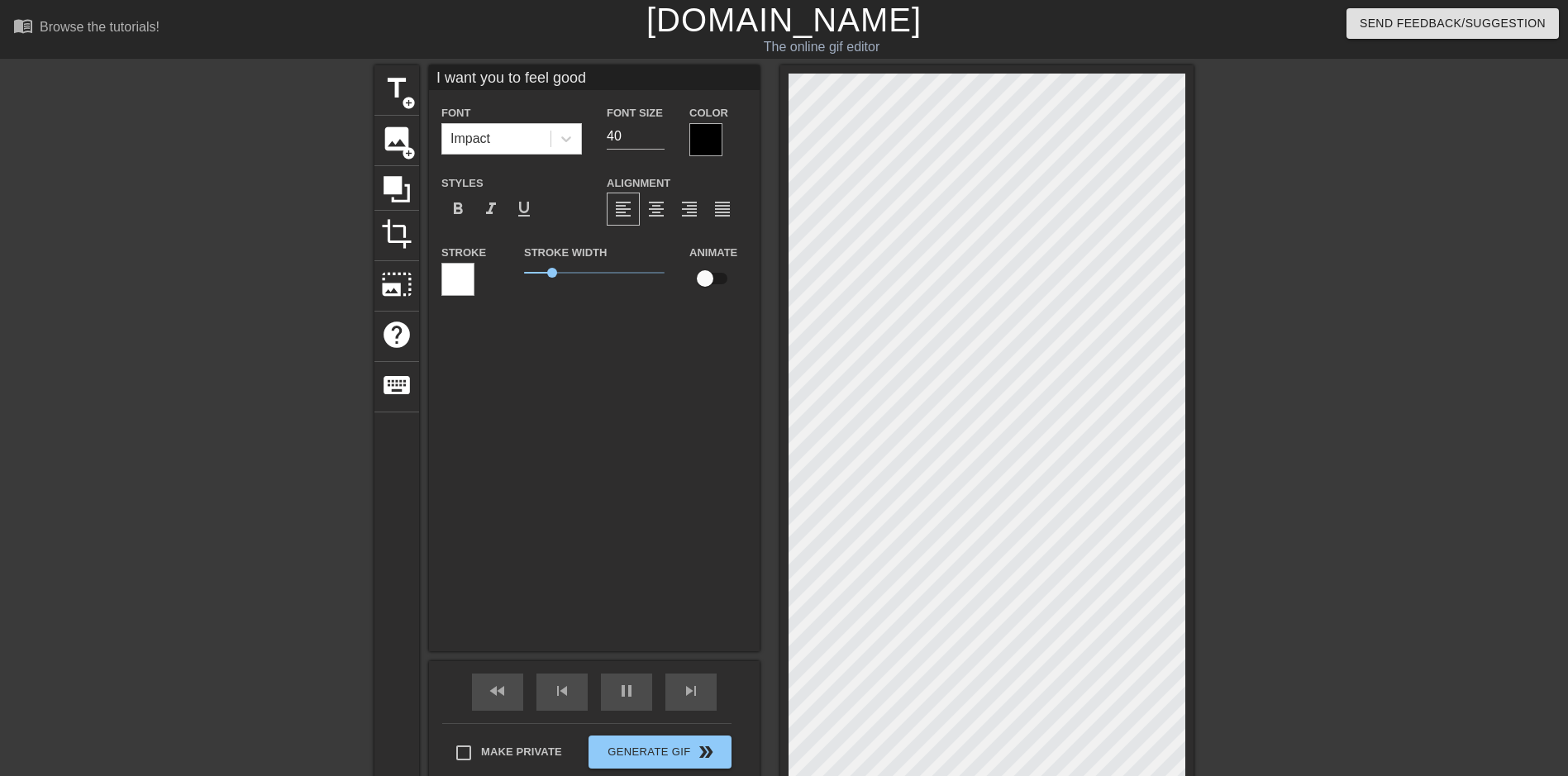
type input "30"
click at [705, 284] on input "checkbox" at bounding box center [705, 278] width 94 height 31
checkbox input "true"
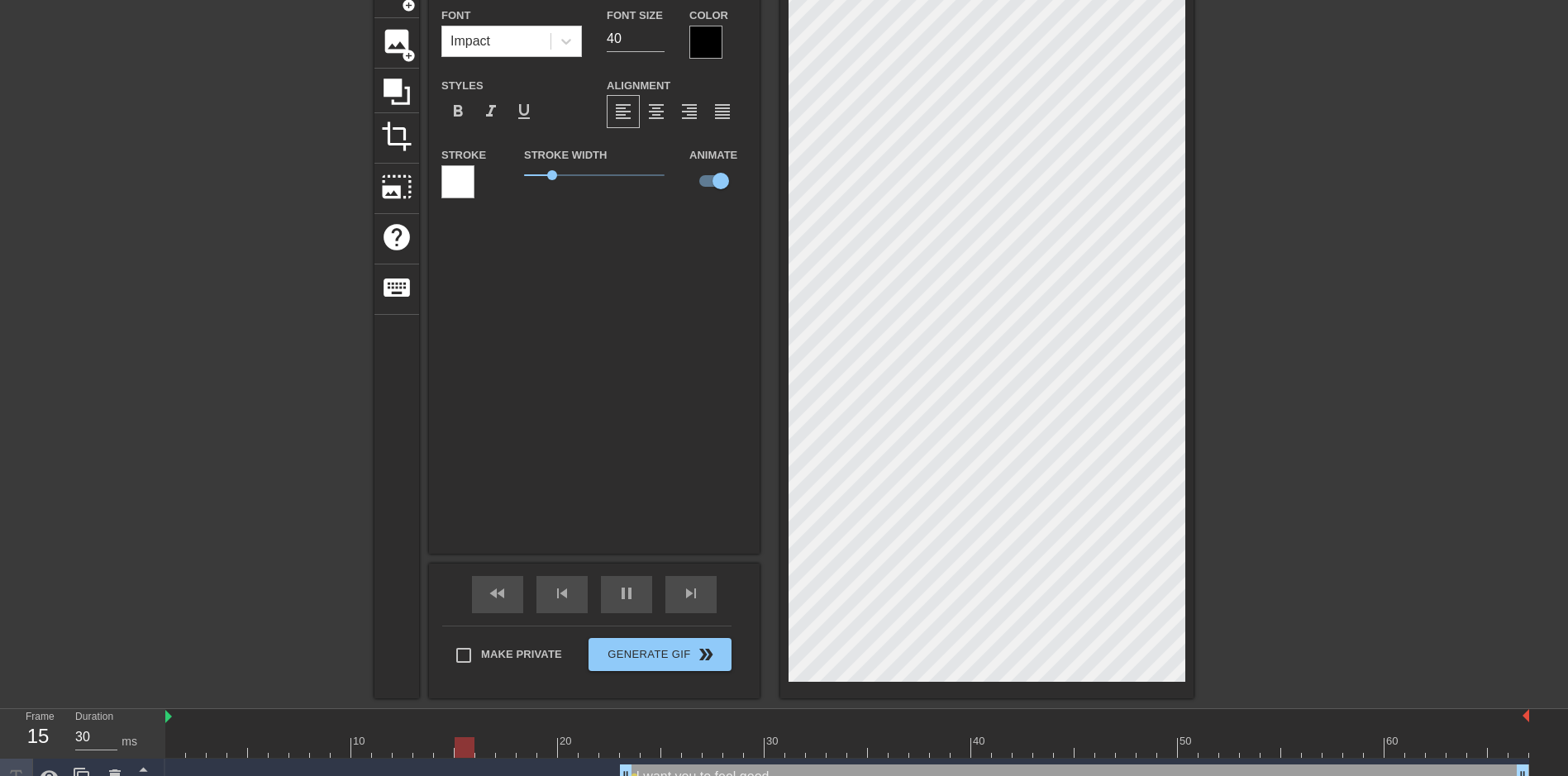
scroll to position [121, 0]
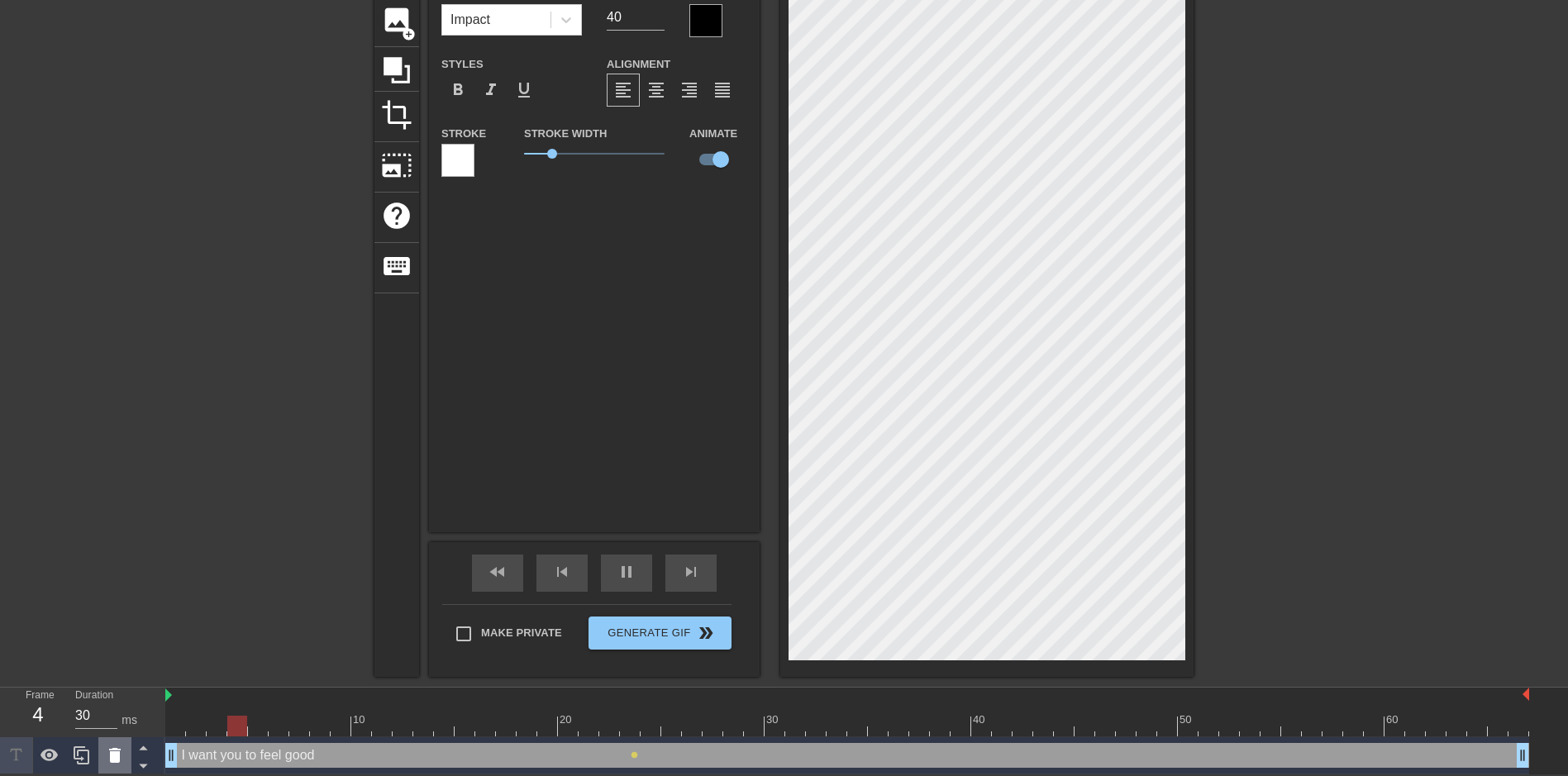
drag, startPoint x: 626, startPoint y: 755, endPoint x: 104, endPoint y: 738, distance: 522.3
click at [104, 738] on div "Frame 4 Duration 30 ms 10 20 30 40 50 60 I want you to feel good drag_handle dr…" at bounding box center [784, 731] width 1568 height 87
type input "30"
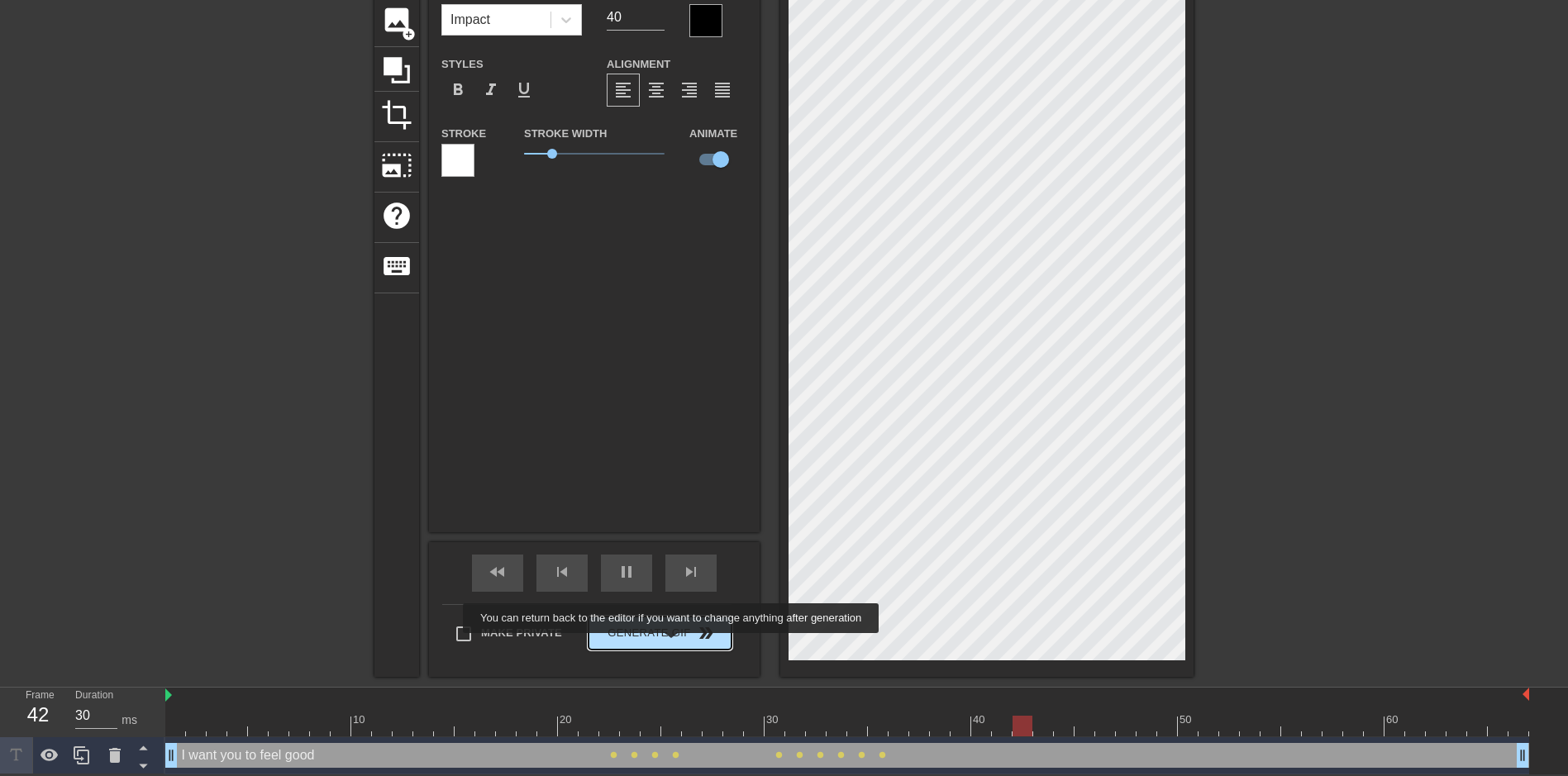
click at [673, 644] on button "Generate Gif double_arrow" at bounding box center [660, 633] width 143 height 33
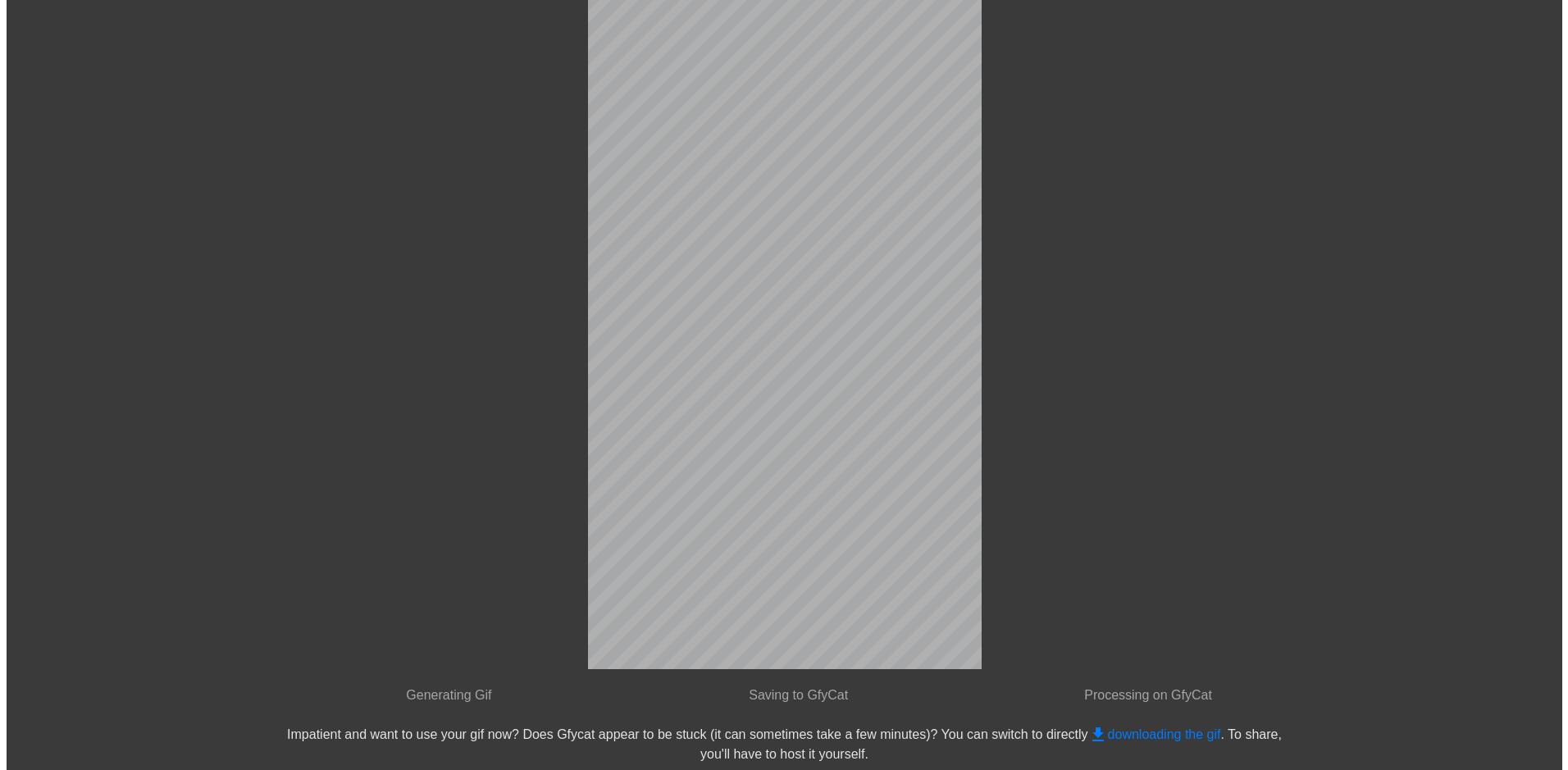
scroll to position [0, 0]
